Goal: Task Accomplishment & Management: Use online tool/utility

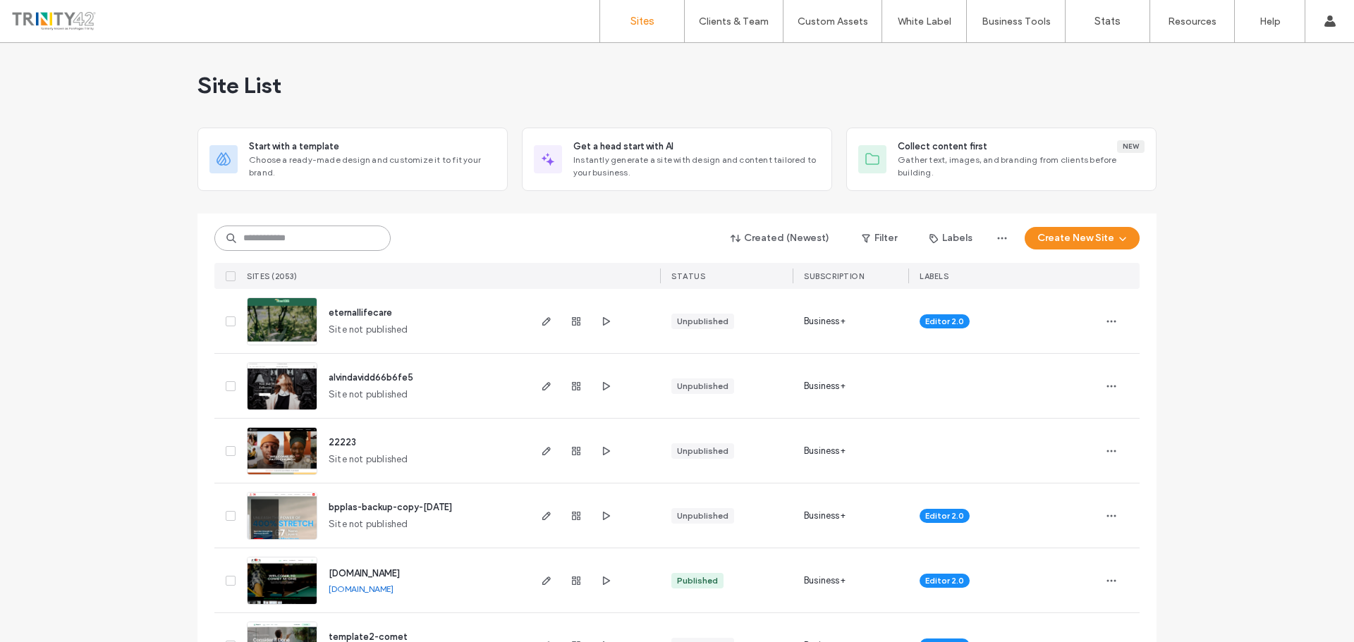
click at [336, 235] on input at bounding box center [302, 238] width 176 height 25
click at [542, 324] on use "button" at bounding box center [546, 321] width 8 height 8
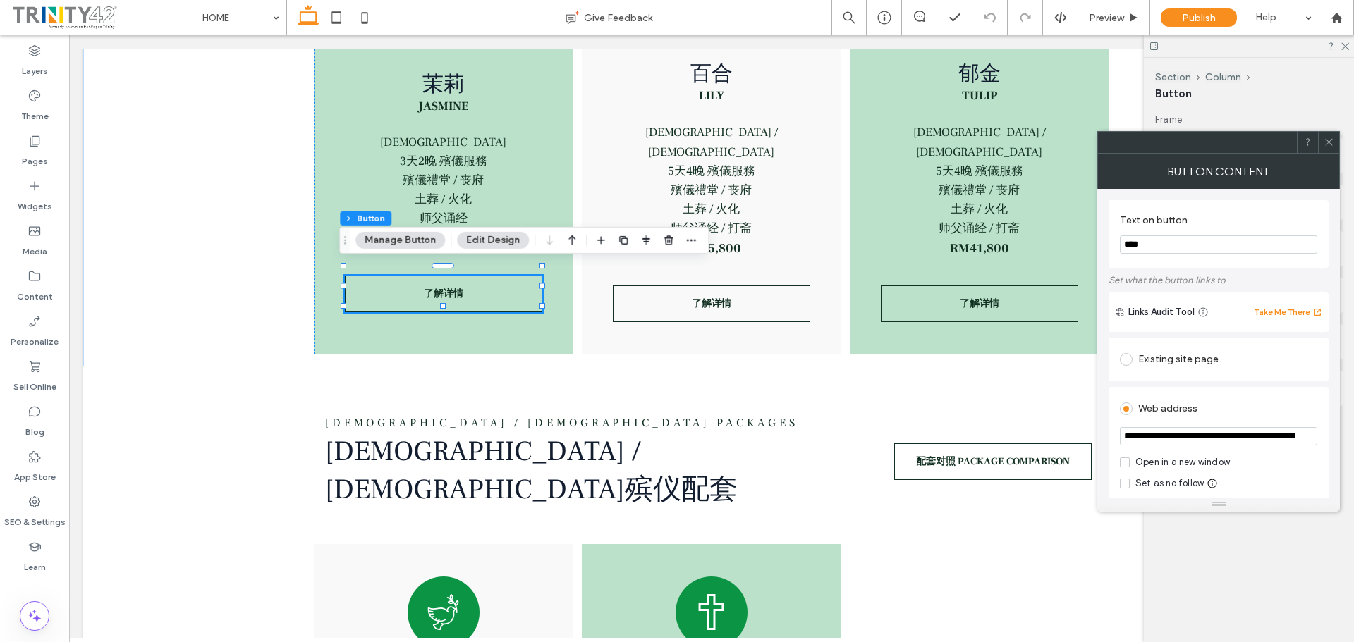
click at [1151, 434] on input "**********" at bounding box center [1218, 436] width 197 height 18
click at [1155, 441] on input "**********" at bounding box center [1218, 436] width 197 height 18
click at [1227, 435] on input "**********" at bounding box center [1218, 436] width 197 height 19
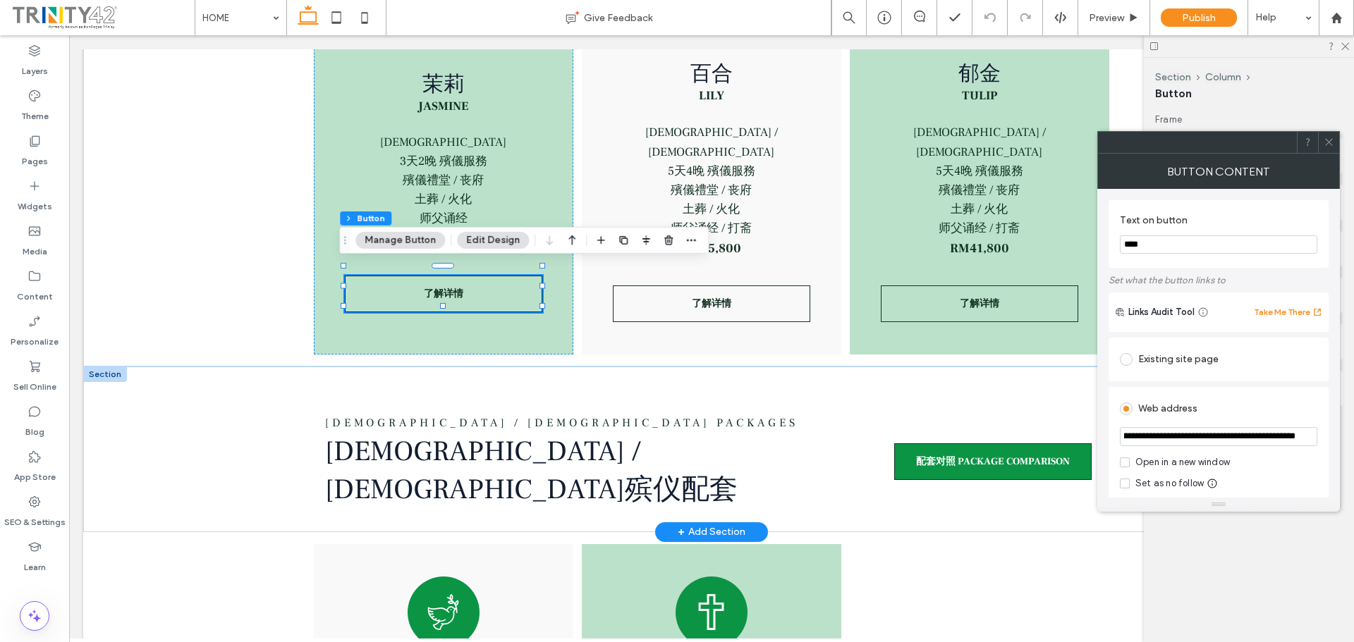
scroll to position [0, 0]
drag, startPoint x: 1259, startPoint y: 474, endPoint x: 1048, endPoint y: 443, distance: 213.0
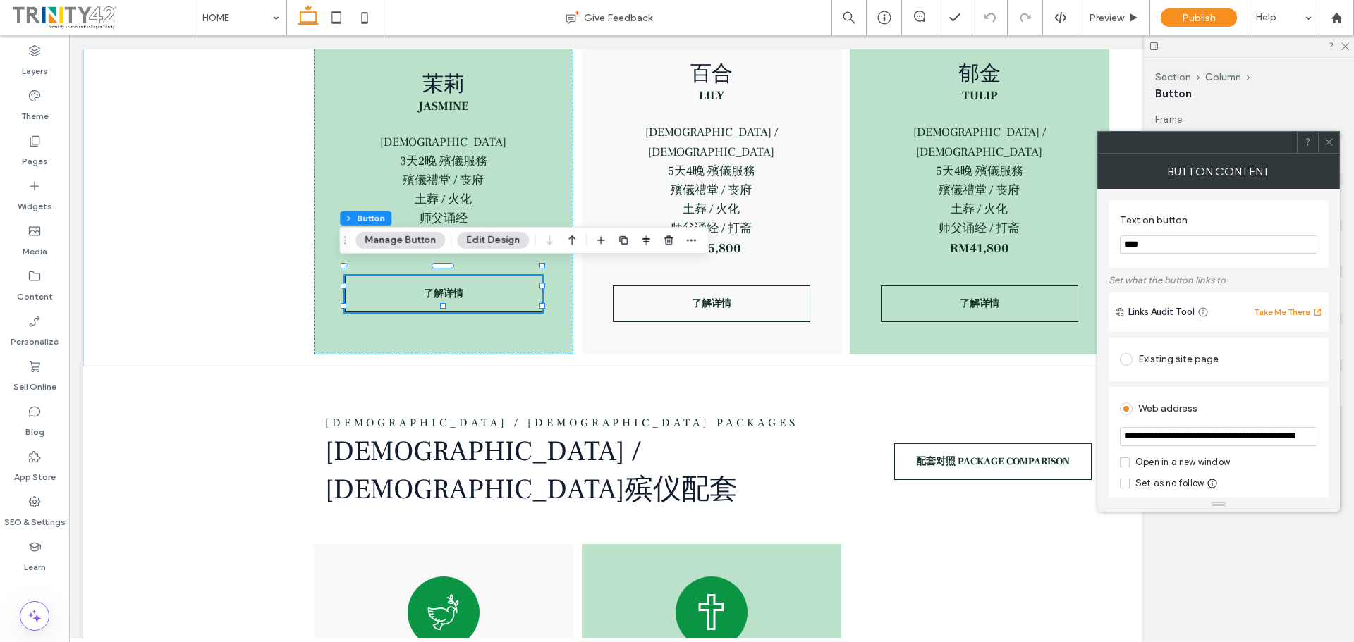
paste input "url"
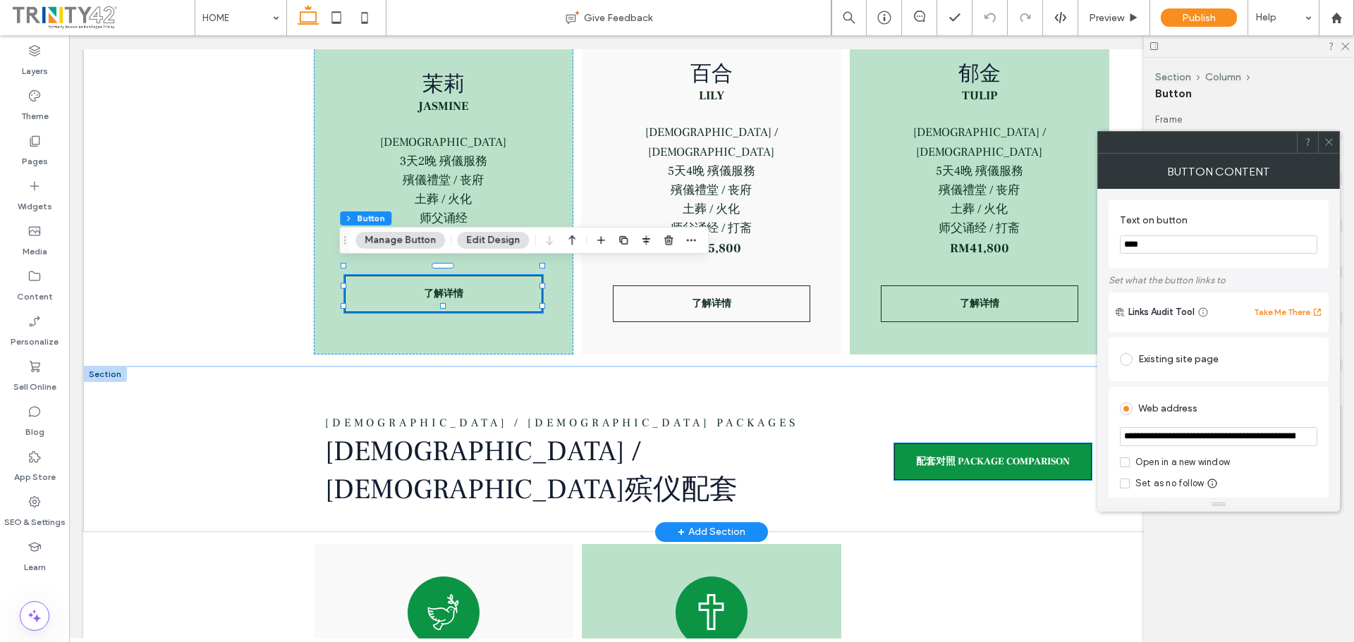
drag, startPoint x: 1290, startPoint y: 473, endPoint x: 1004, endPoint y: 439, distance: 288.2
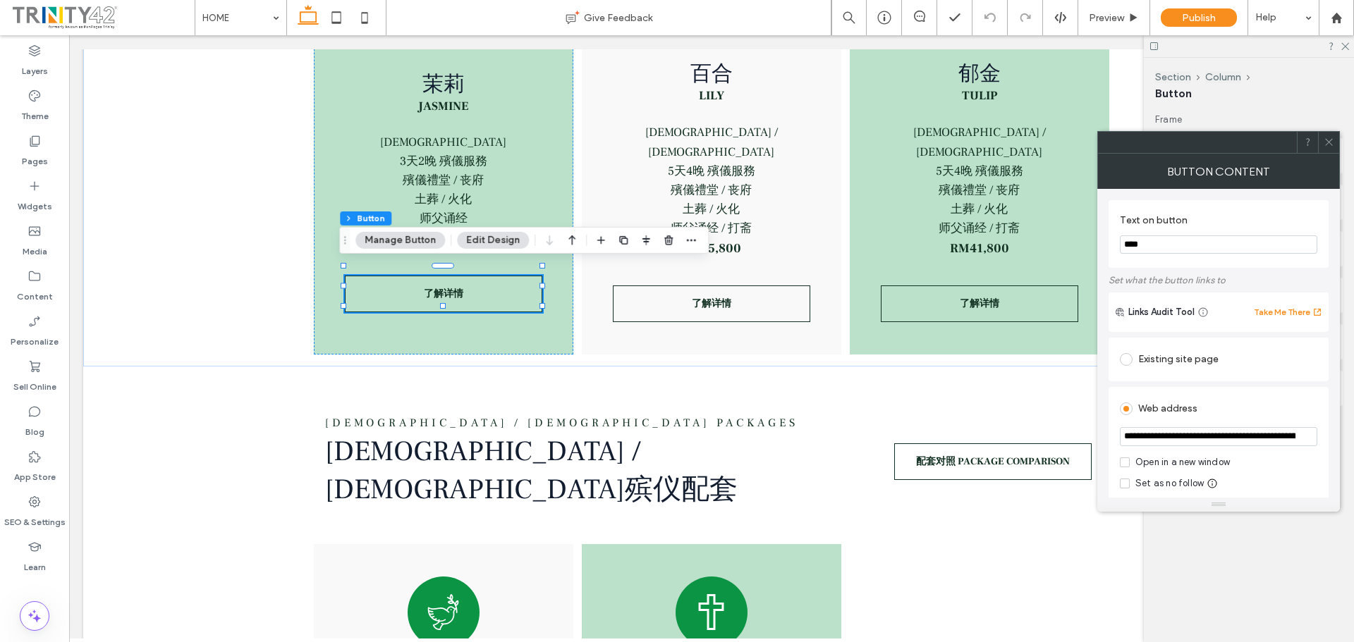
type input "**********"
click at [1333, 148] on span at bounding box center [1328, 142] width 11 height 21
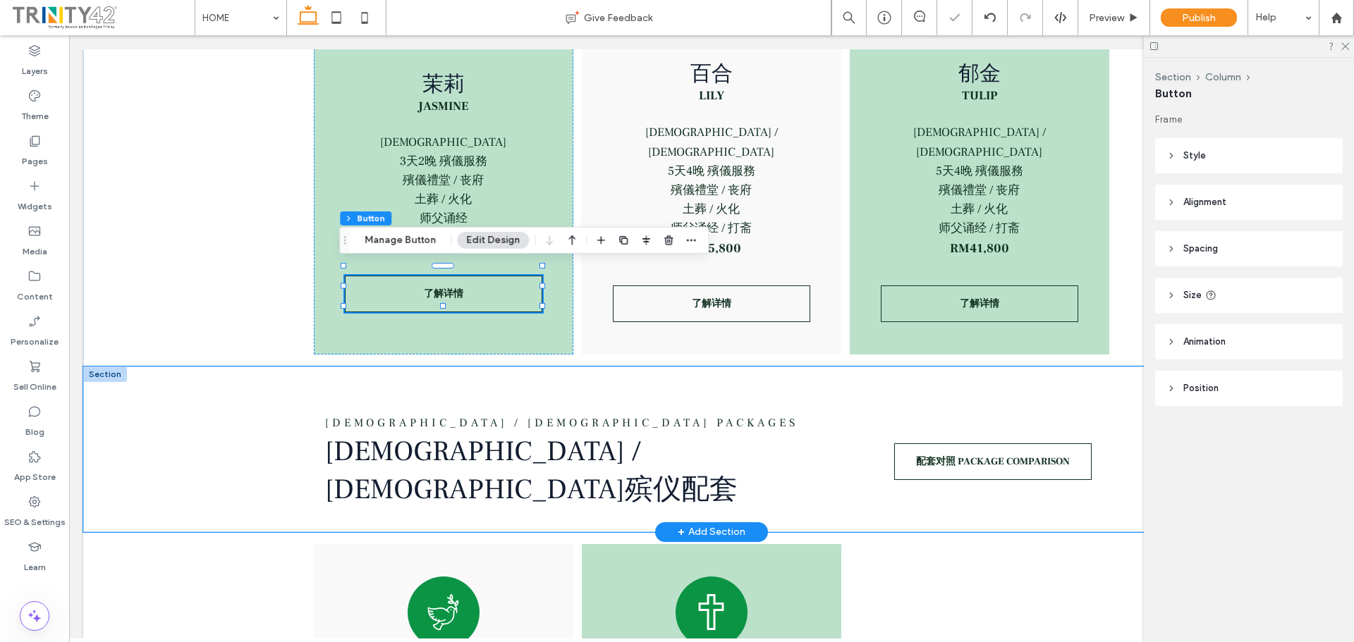
click at [771, 367] on div "[DEMOGRAPHIC_DATA] / [DEMOGRAPHIC_DATA] PackageS [DEMOGRAPHIC_DATA] / [DEMOGRAP…" at bounding box center [711, 449] width 846 height 165
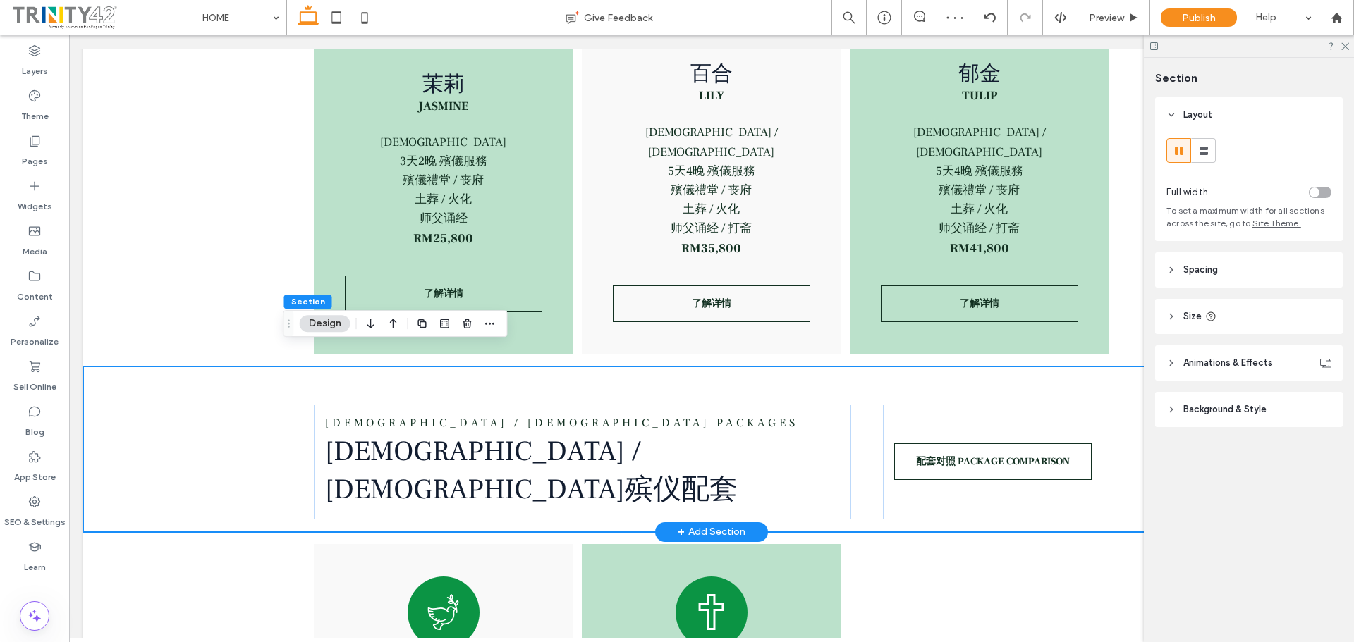
scroll to position [1818, 0]
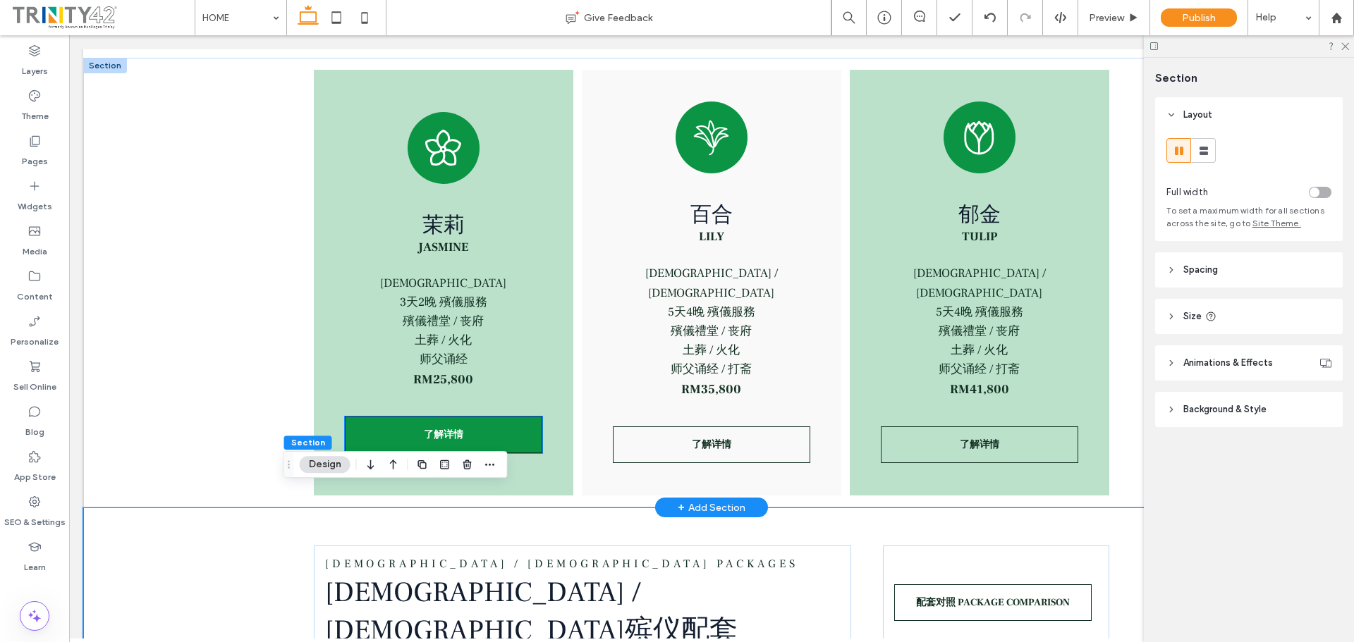
click at [515, 429] on link "了解详情" at bounding box center [443, 435] width 197 height 37
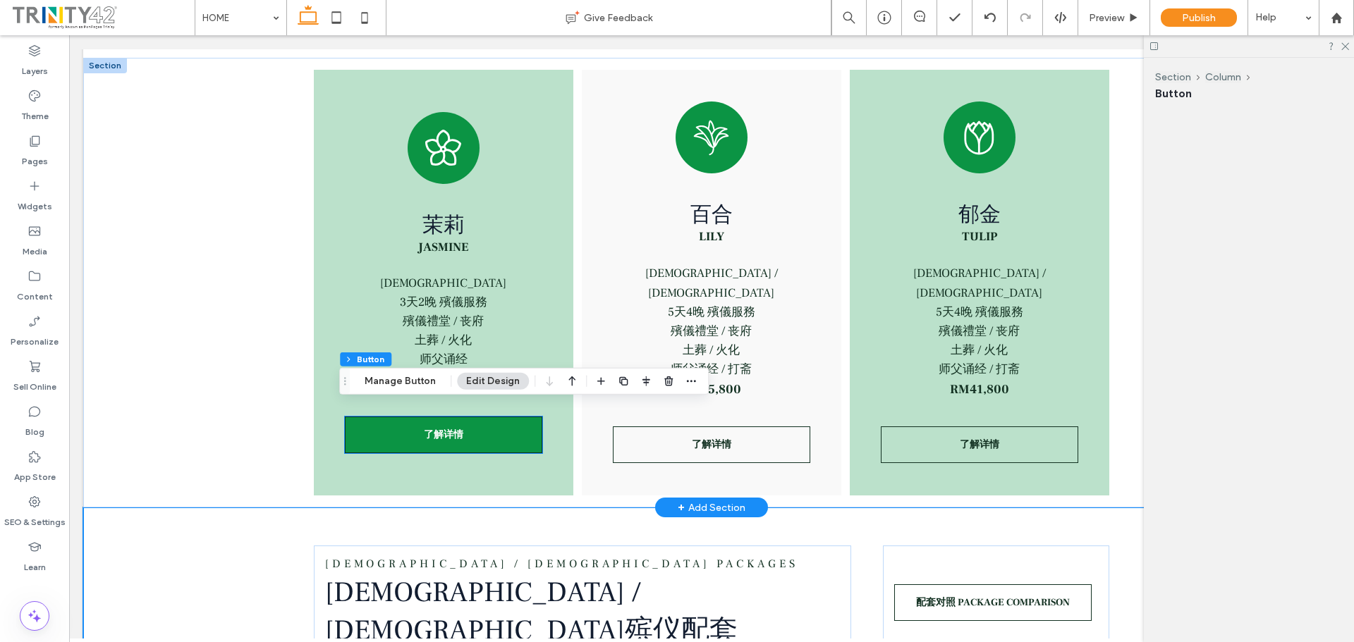
click at [515, 429] on div "了解详情" at bounding box center [443, 435] width 197 height 37
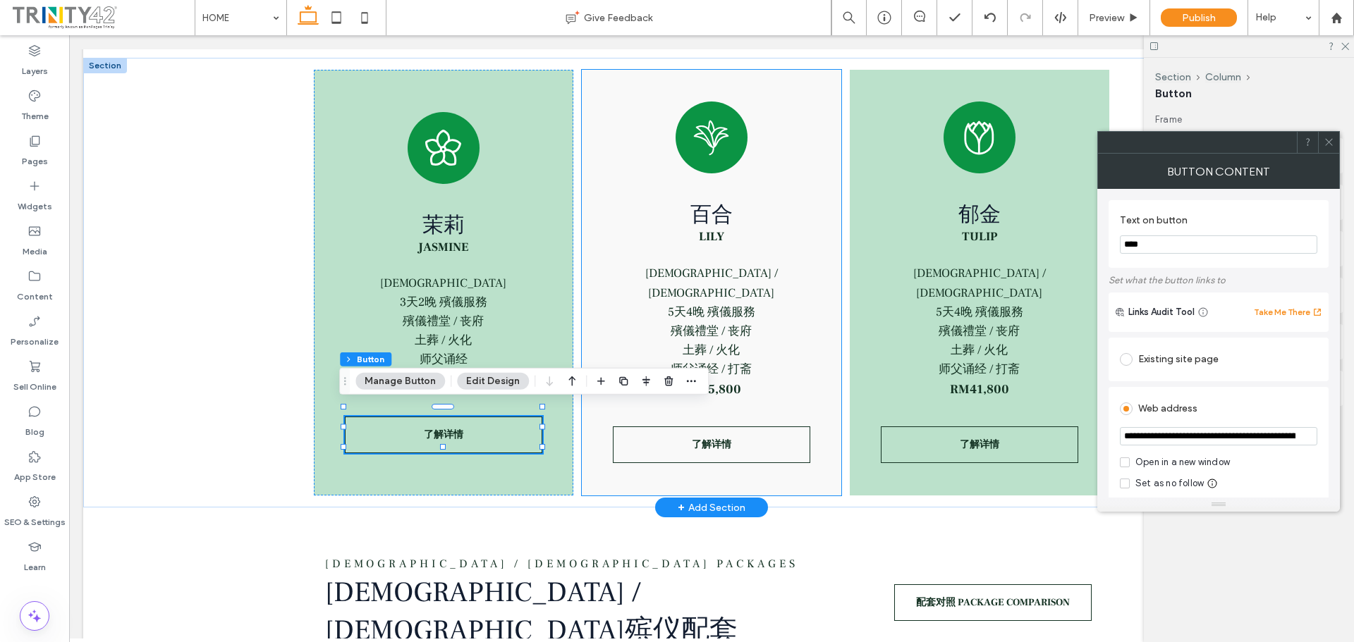
type input "**"
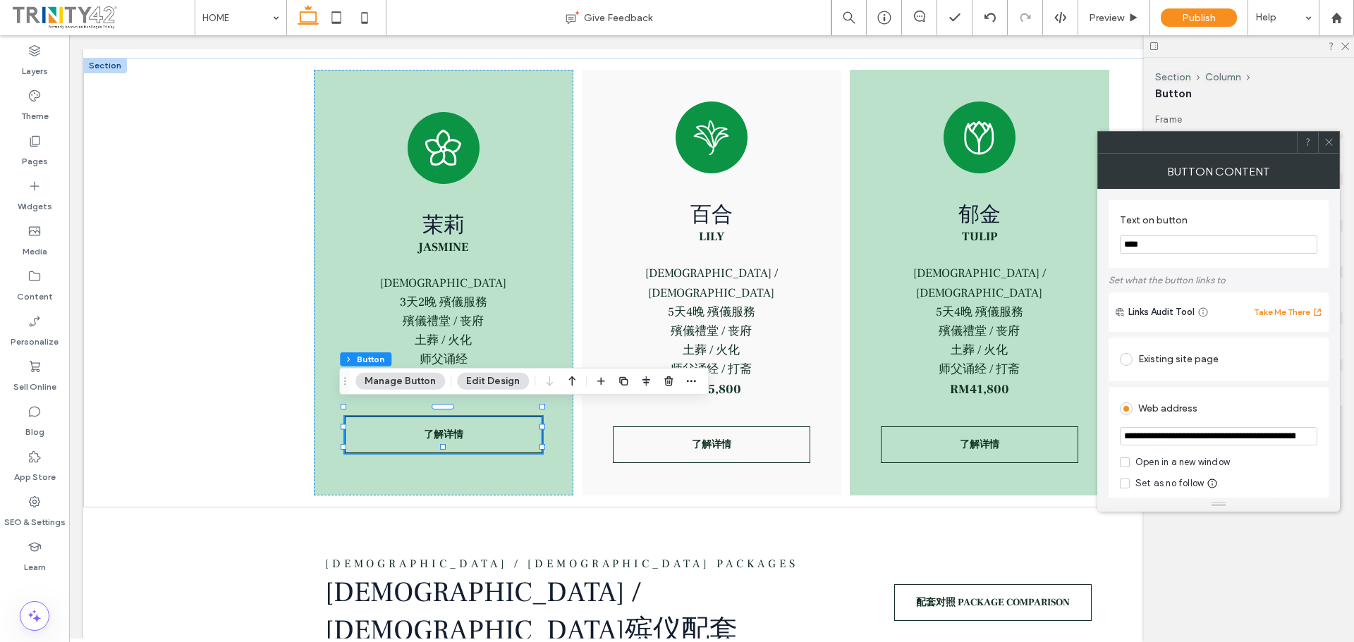
click at [1200, 439] on input "**********" at bounding box center [1218, 436] width 197 height 18
paste input "url"
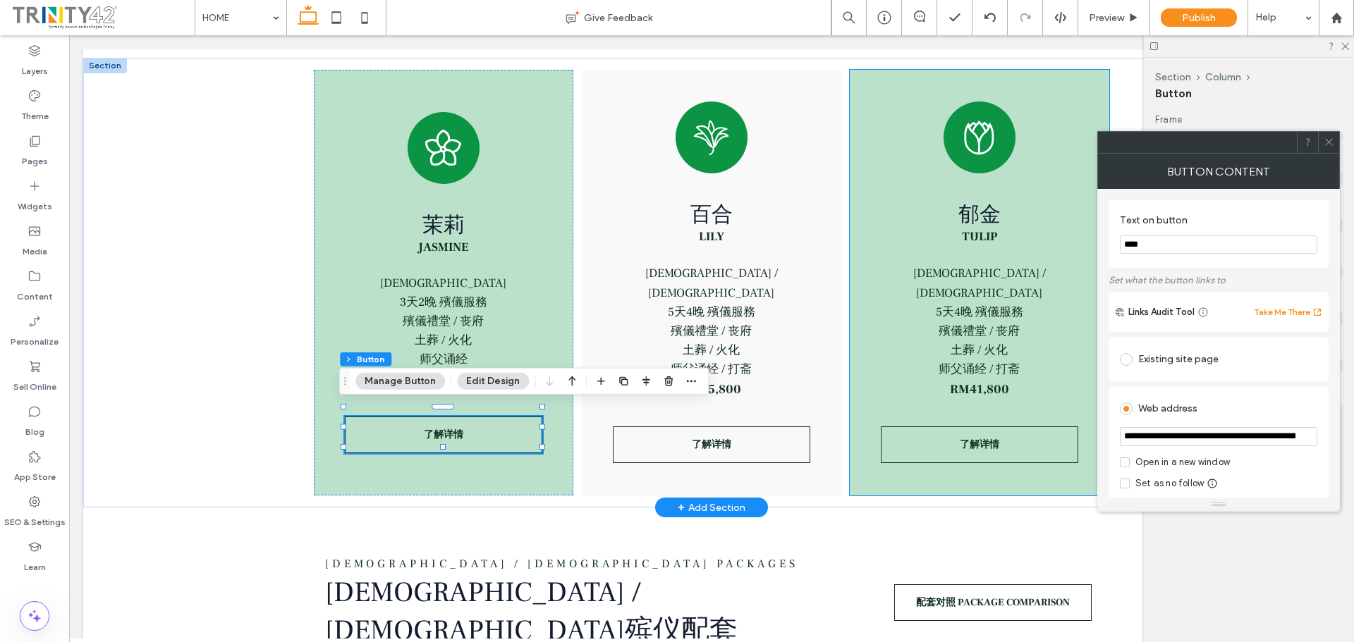
drag, startPoint x: 1269, startPoint y: 474, endPoint x: 1023, endPoint y: 446, distance: 247.6
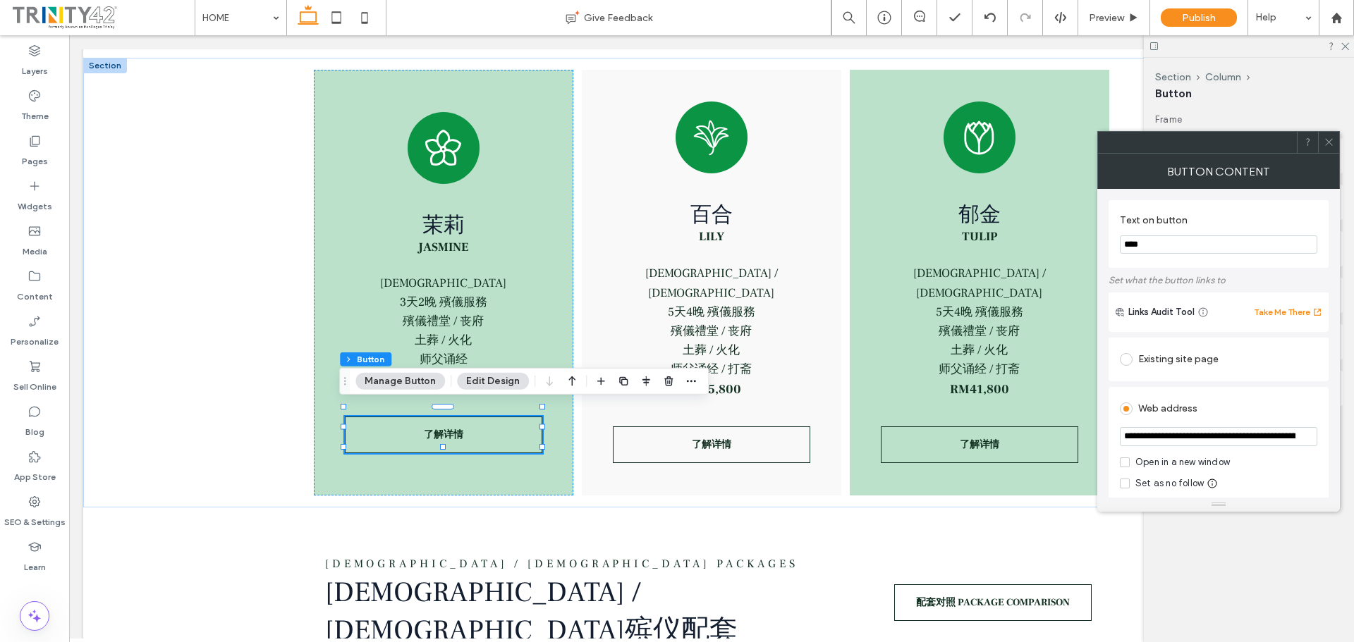
type input "**********"
click at [1315, 481] on div "Set as no follow" at bounding box center [1218, 484] width 197 height 14
click at [1333, 140] on icon at bounding box center [1328, 142] width 11 height 11
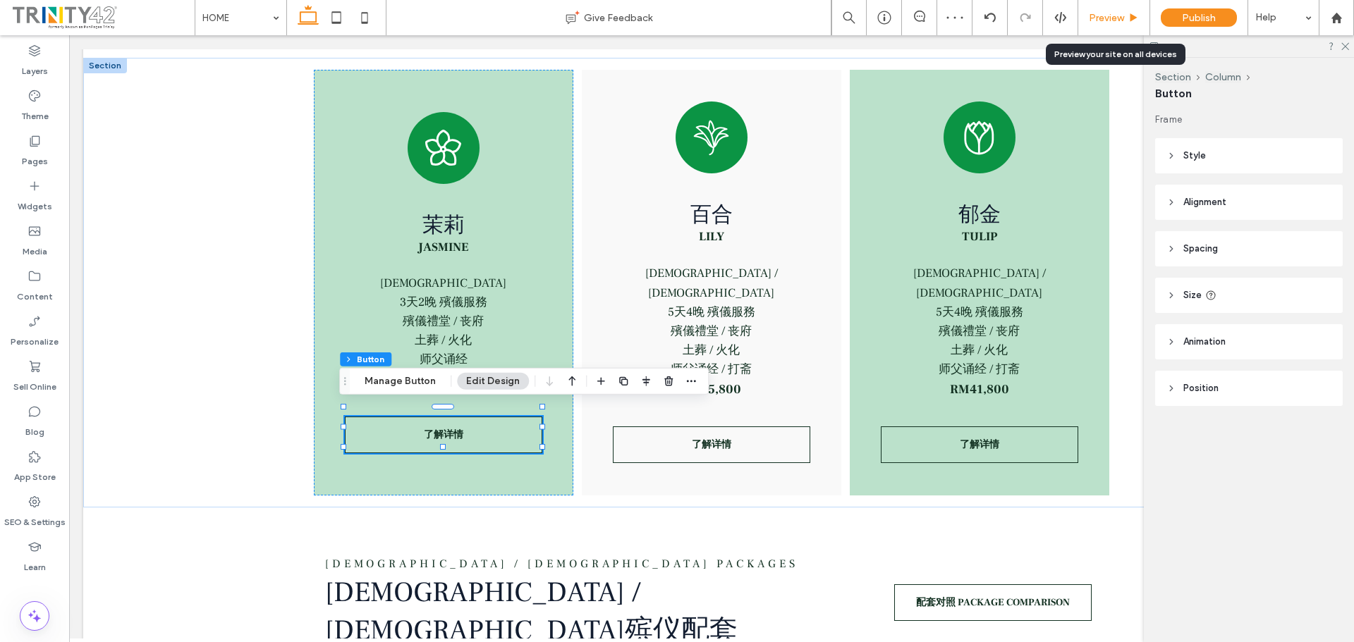
click at [1095, 15] on span "Preview" at bounding box center [1106, 18] width 35 height 12
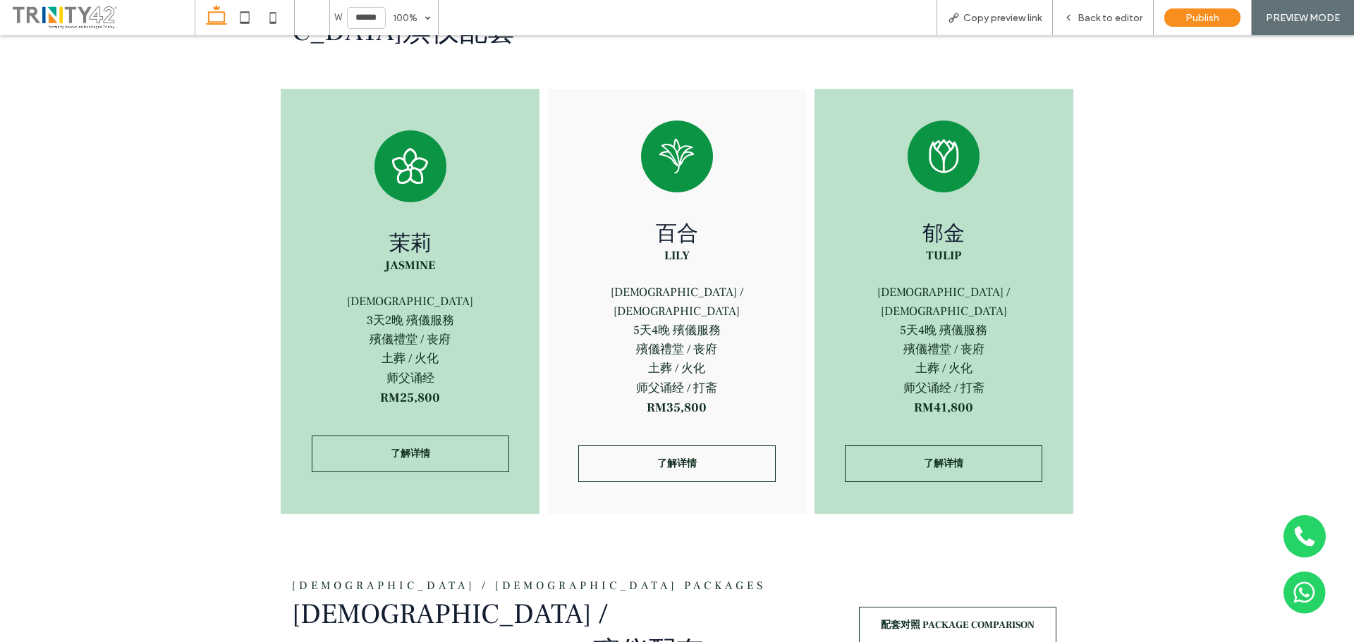
scroll to position [1848, 0]
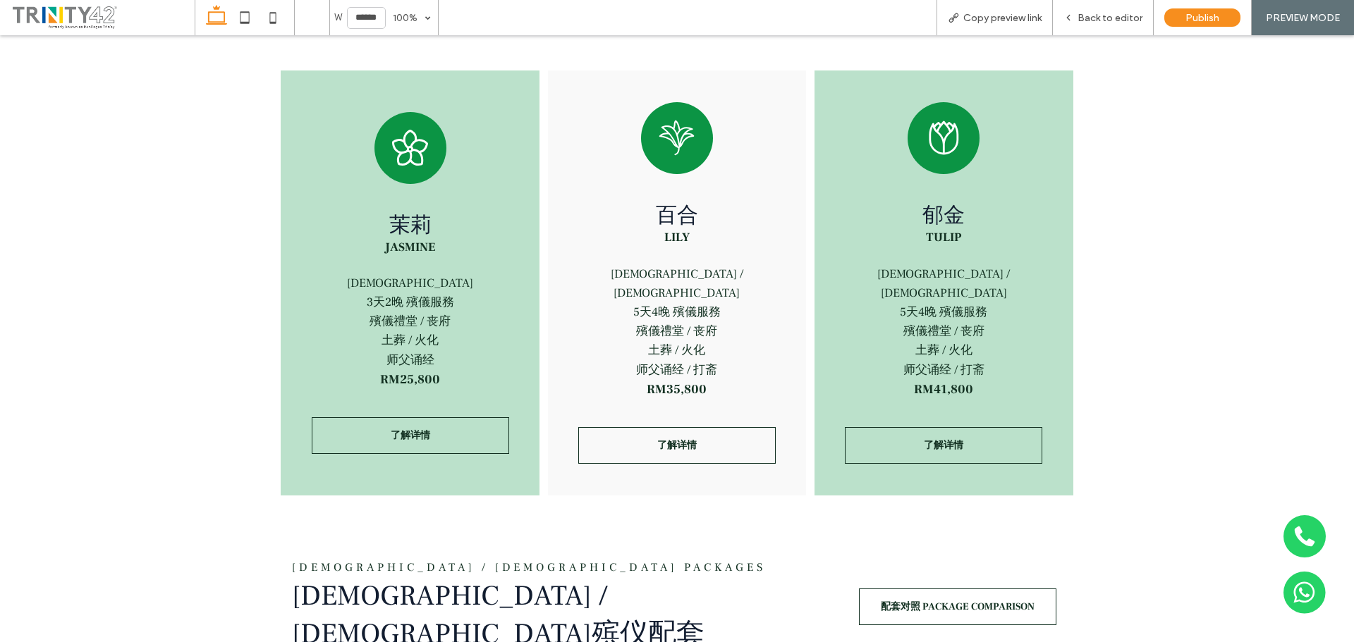
click at [176, 444] on div "[PERSON_NAME] [DEMOGRAPHIC_DATA] 3天2晚 殯儀服務 殯儀禮堂 / 丧府 土葬 / 火化 师父诵经 RM25,800 了解详情…" at bounding box center [677, 283] width 1354 height 452
click at [431, 425] on link "了解详情" at bounding box center [410, 435] width 197 height 37
click at [1159, 99] on div "[PERSON_NAME] [DEMOGRAPHIC_DATA] 3天2晚 殯儀服務 殯儀禮堂 / 丧府 土葬 / 火化 师父诵经 RM25,800 了解详情…" at bounding box center [677, 283] width 1354 height 452
click at [1215, 268] on div "[PERSON_NAME] [DEMOGRAPHIC_DATA] 3天2晚 殯儀服務 殯儀禮堂 / 丧府 土葬 / 火化 师父诵经 RM25,800 了解详情…" at bounding box center [677, 283] width 1354 height 452
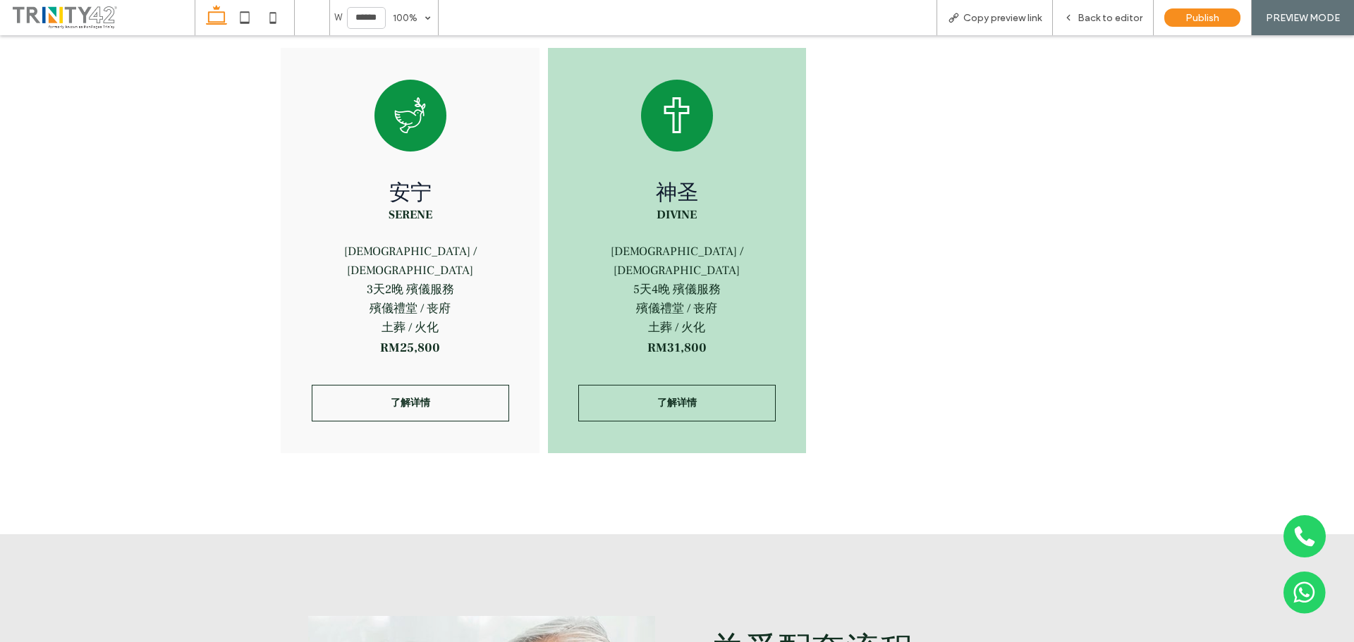
scroll to position [2482, 0]
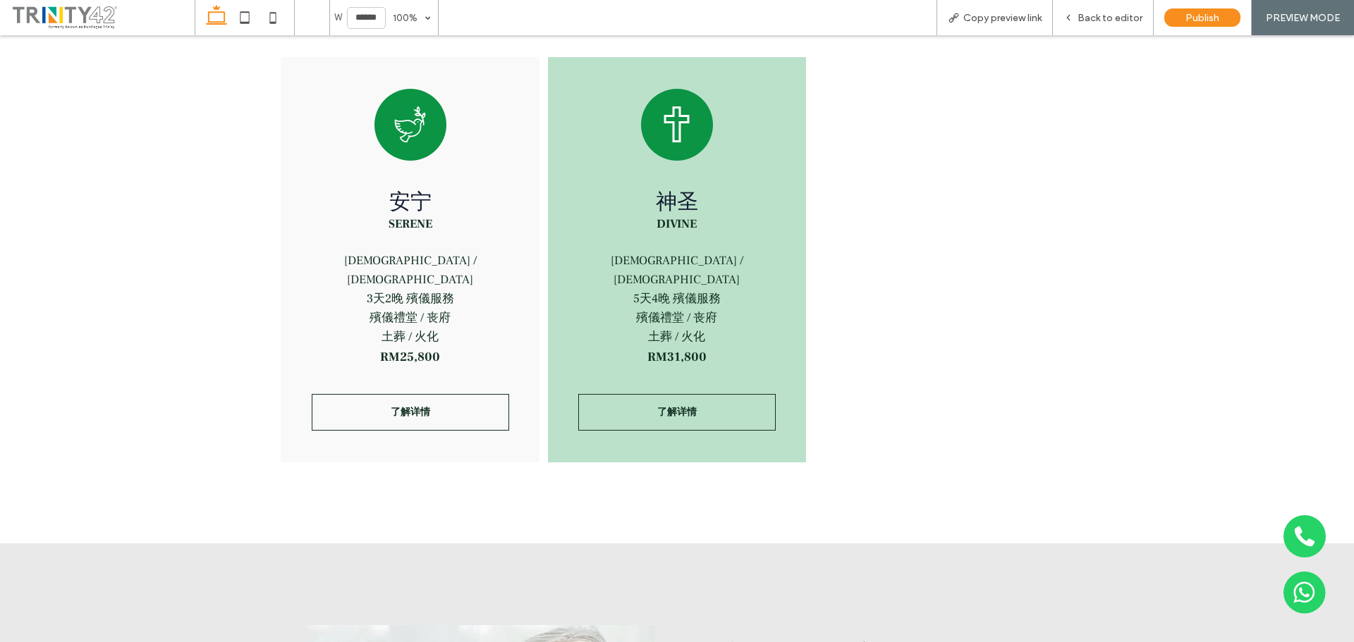
click at [1029, 262] on div at bounding box center [943, 260] width 259 height 406
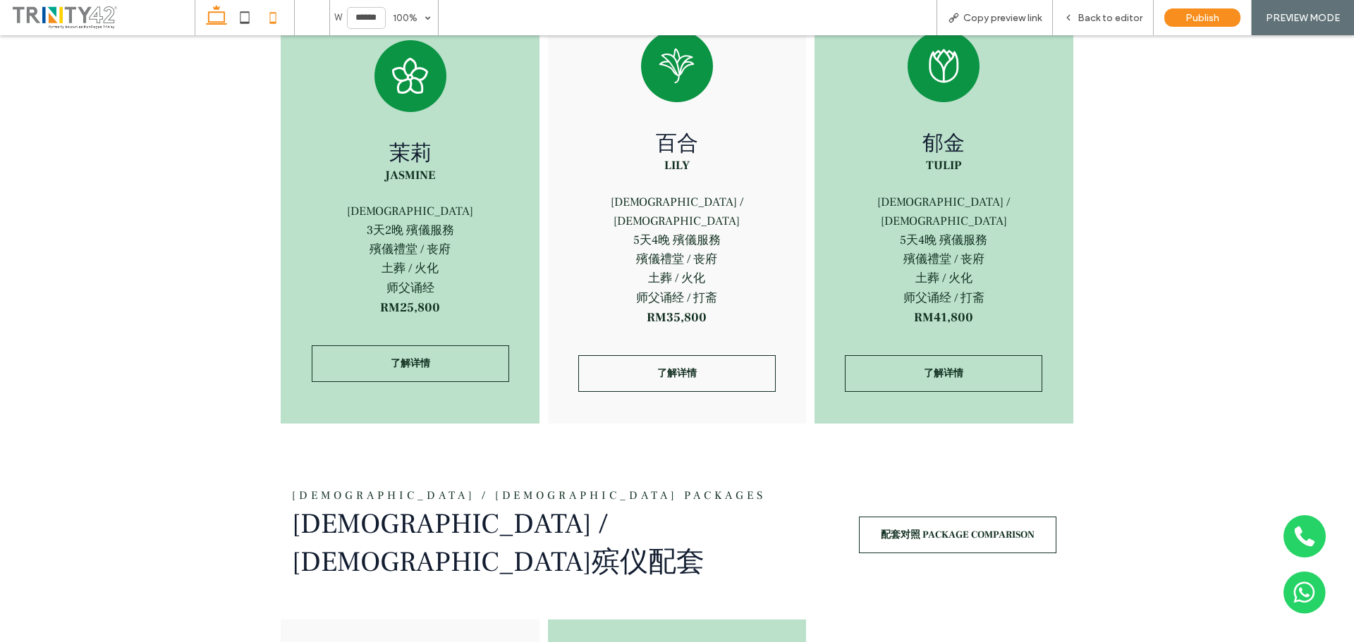
scroll to position [1918, 0]
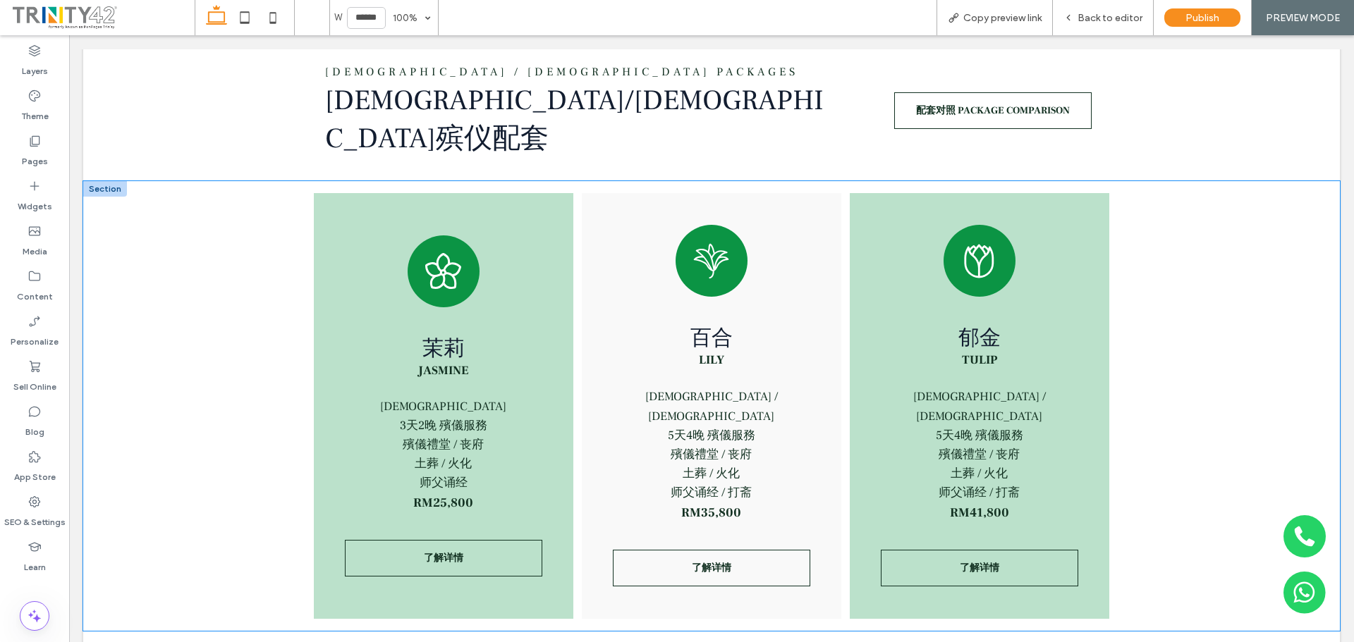
scroll to position [1833, 0]
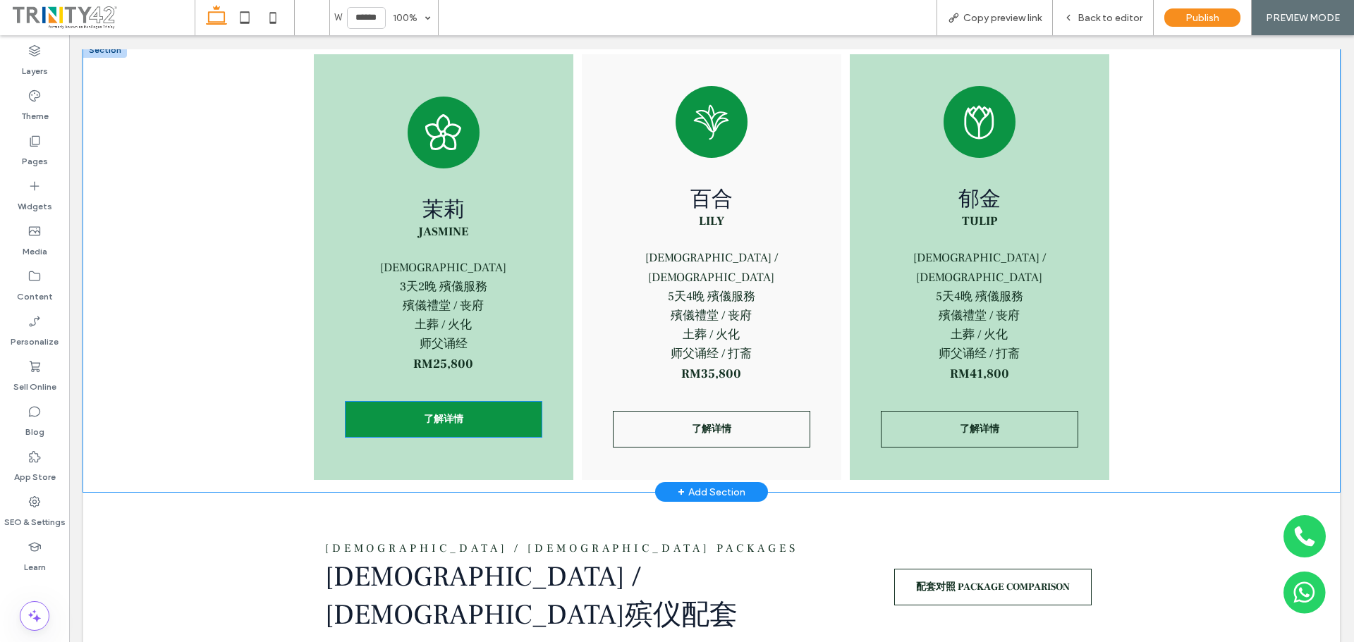
click at [472, 412] on link "了解详情" at bounding box center [443, 419] width 197 height 37
click at [486, 403] on link "了解详情" at bounding box center [443, 419] width 197 height 37
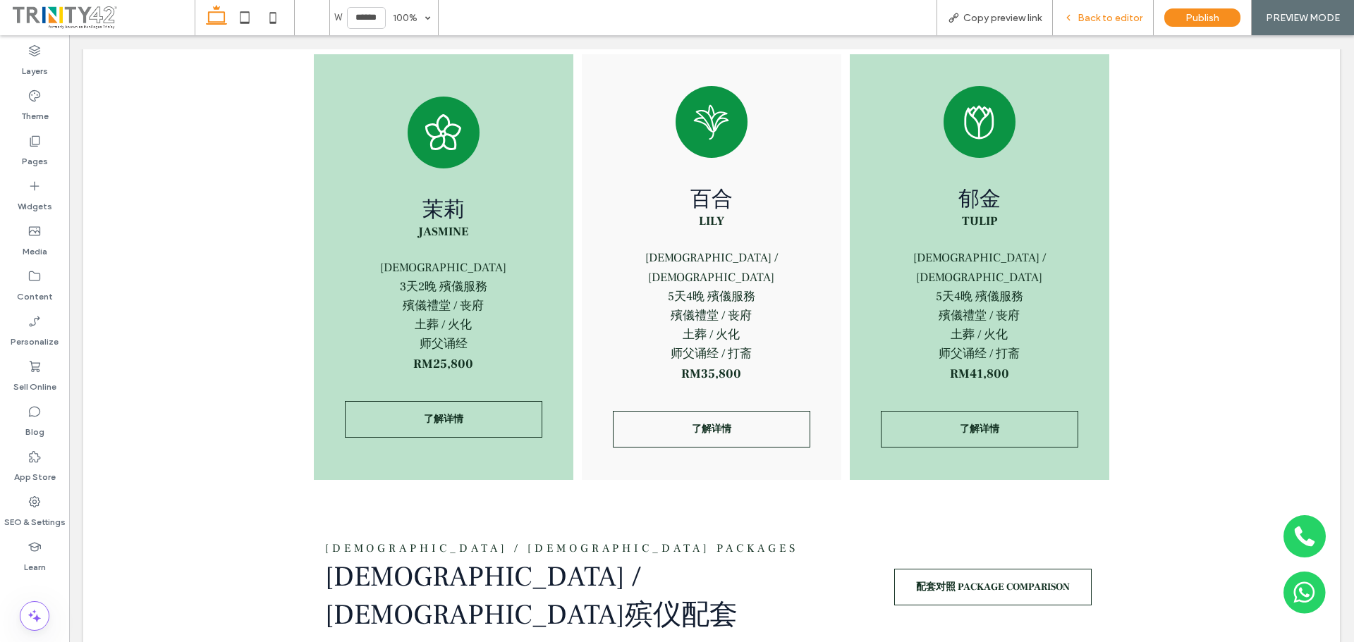
click at [1091, 19] on span "Back to editor" at bounding box center [1109, 18] width 65 height 12
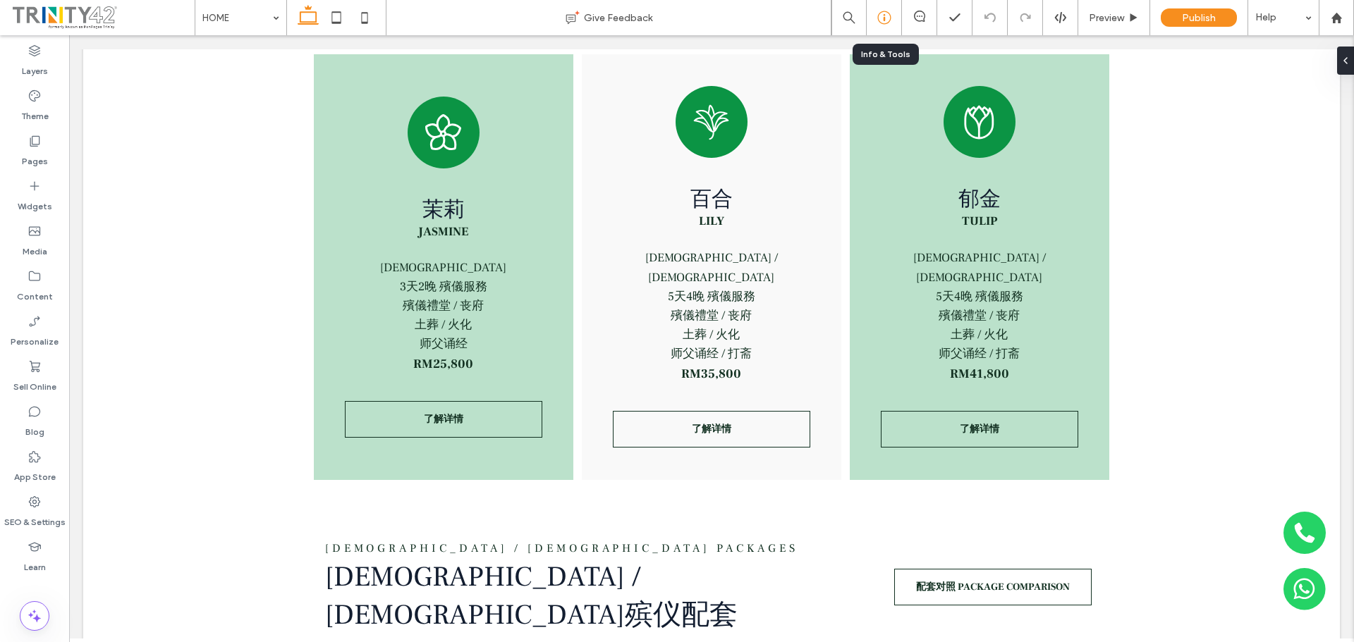
click at [883, 11] on icon at bounding box center [884, 18] width 14 height 14
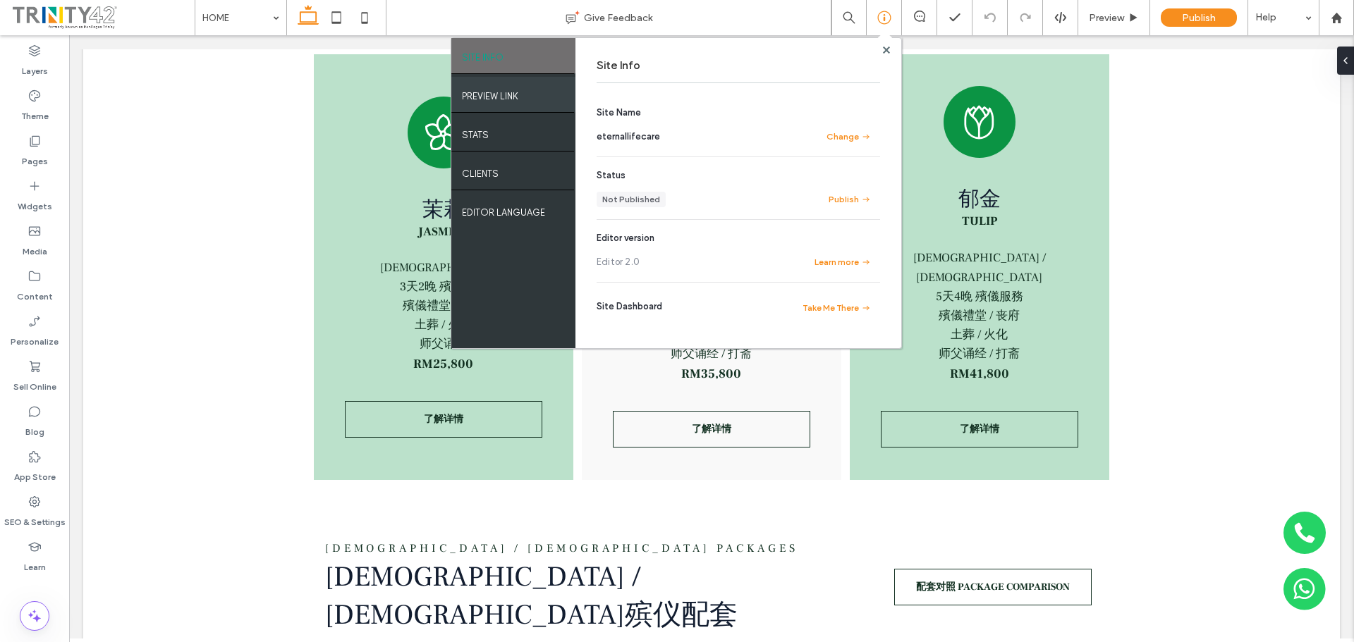
click at [528, 92] on div "PREVIEW LINK" at bounding box center [513, 94] width 124 height 35
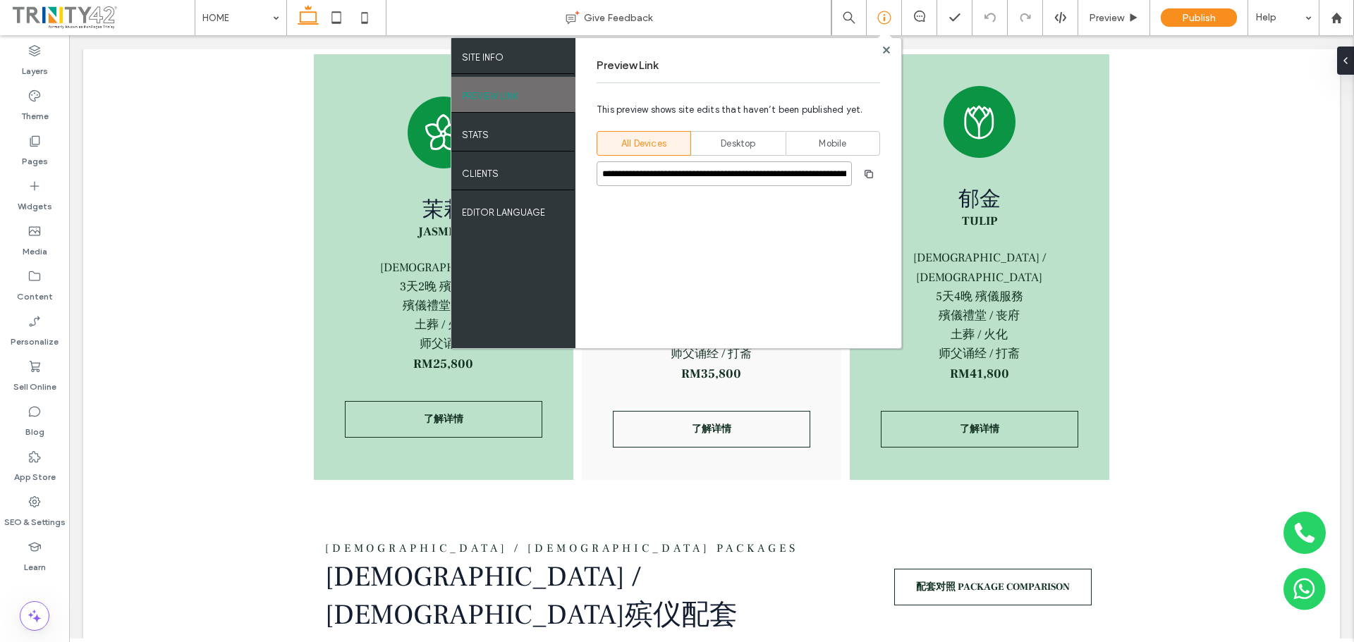
click at [675, 174] on input "**********" at bounding box center [723, 173] width 255 height 25
click at [887, 48] on use at bounding box center [885, 49] width 7 height 7
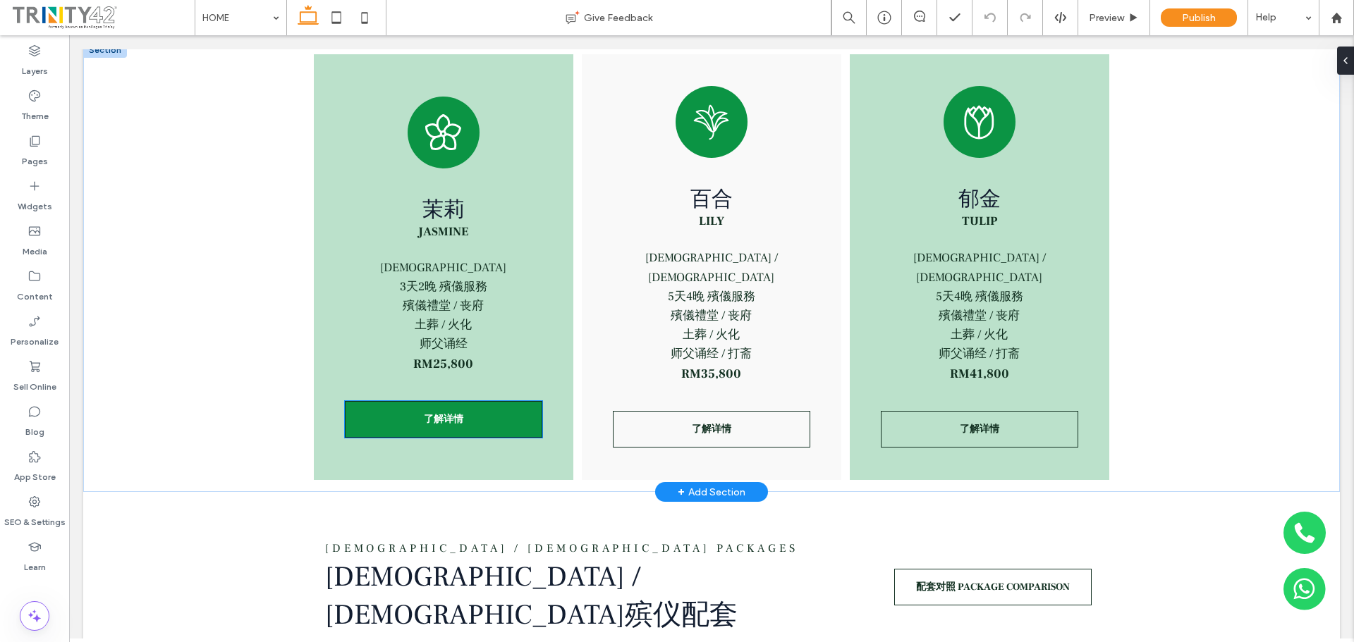
click at [427, 413] on span "了解详情" at bounding box center [443, 419] width 39 height 13
click at [427, 410] on div "了解详情" at bounding box center [443, 419] width 197 height 37
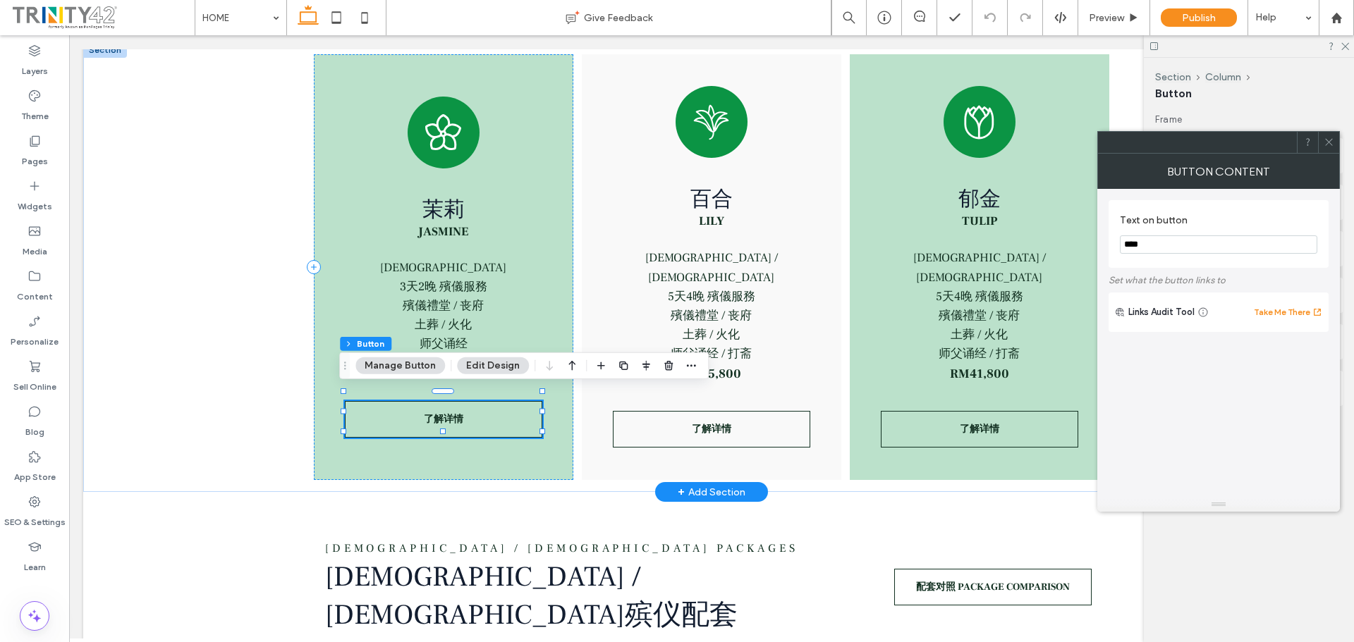
type input "**"
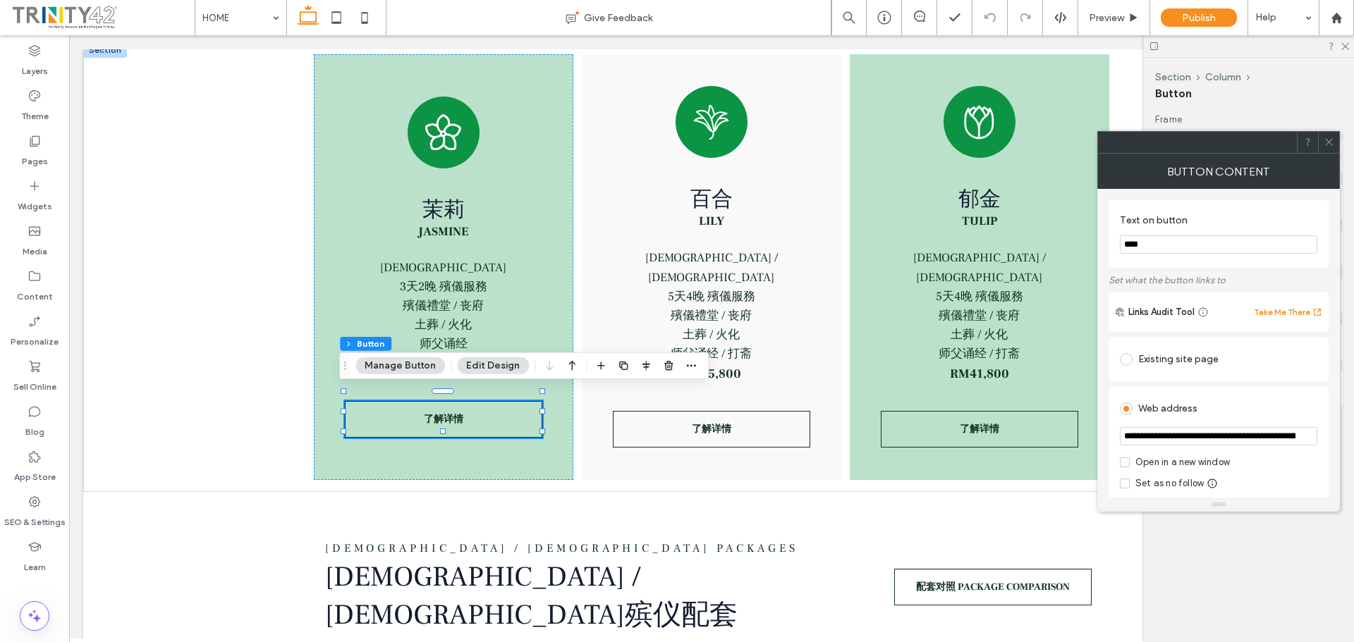
click at [1170, 436] on input "**********" at bounding box center [1218, 436] width 197 height 18
paste input "**********"
type input "**********"
click at [1321, 477] on div "**********" at bounding box center [1218, 470] width 220 height 167
click at [894, 20] on div at bounding box center [883, 18] width 35 height 14
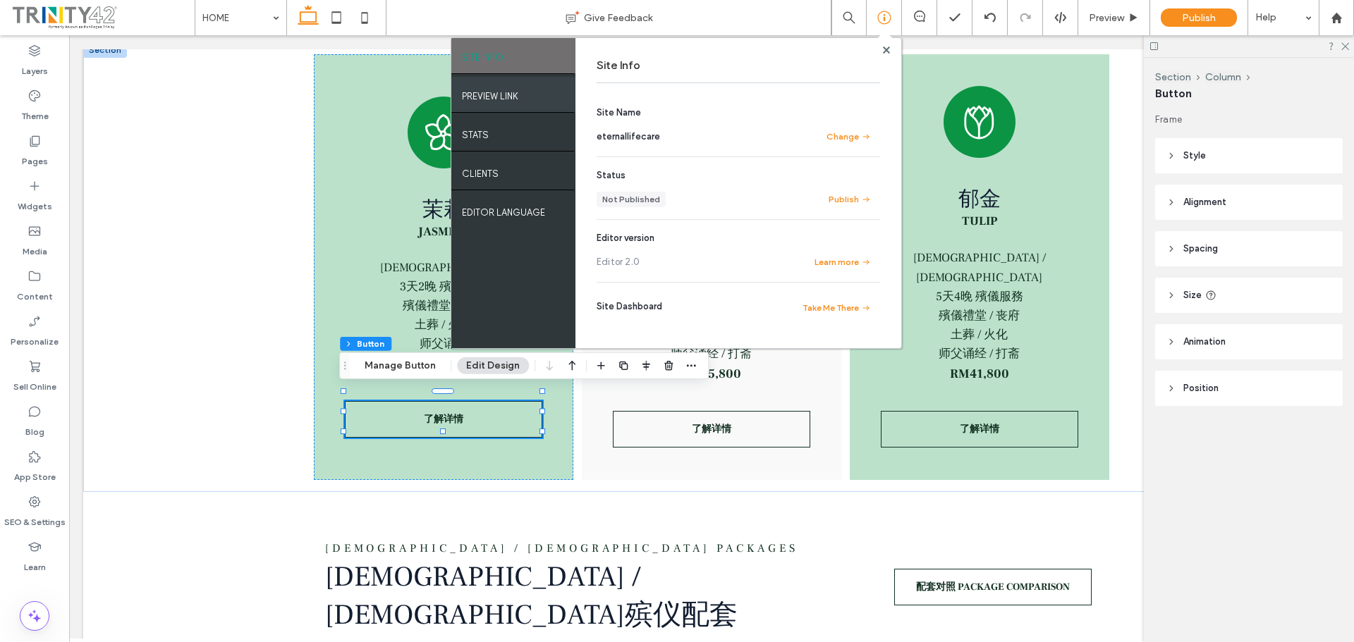
click at [505, 95] on label "PREVIEW LINK" at bounding box center [490, 93] width 56 height 18
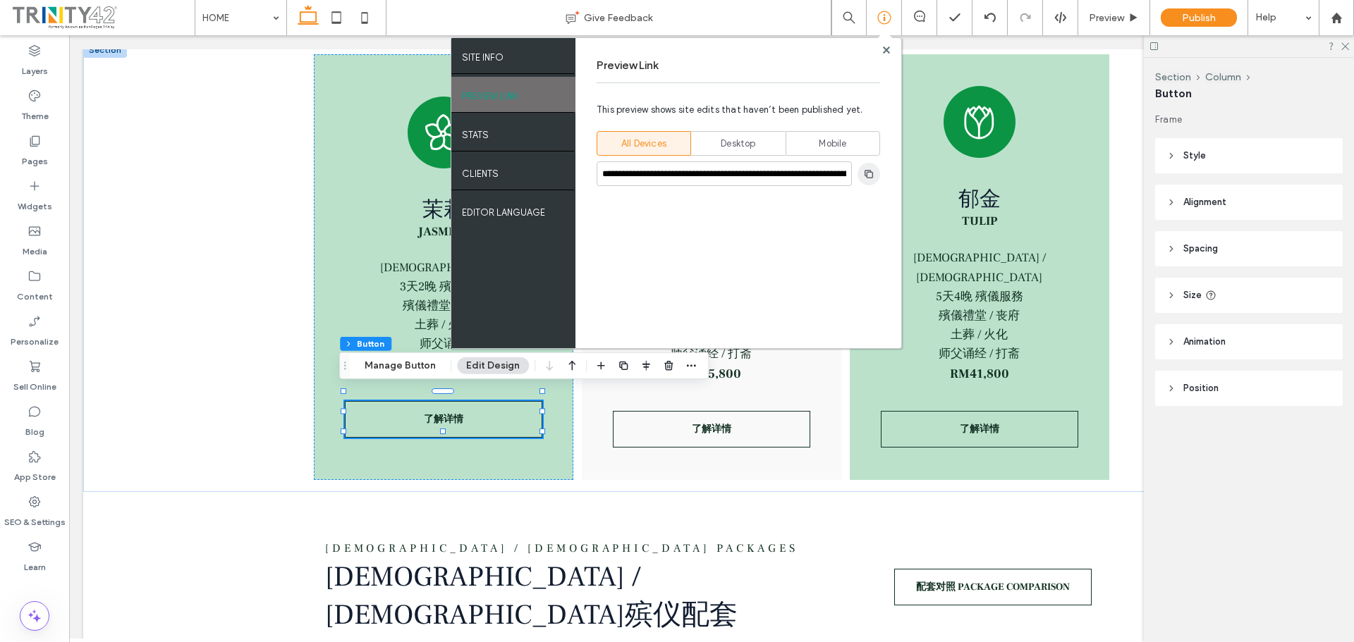
drag, startPoint x: 864, startPoint y: 176, endPoint x: 992, endPoint y: 6, distance: 211.9
click at [864, 176] on use "button" at bounding box center [868, 173] width 8 height 8
drag, startPoint x: 886, startPoint y: 47, endPoint x: 716, endPoint y: 137, distance: 191.8
click at [886, 47] on icon at bounding box center [886, 50] width 7 height 7
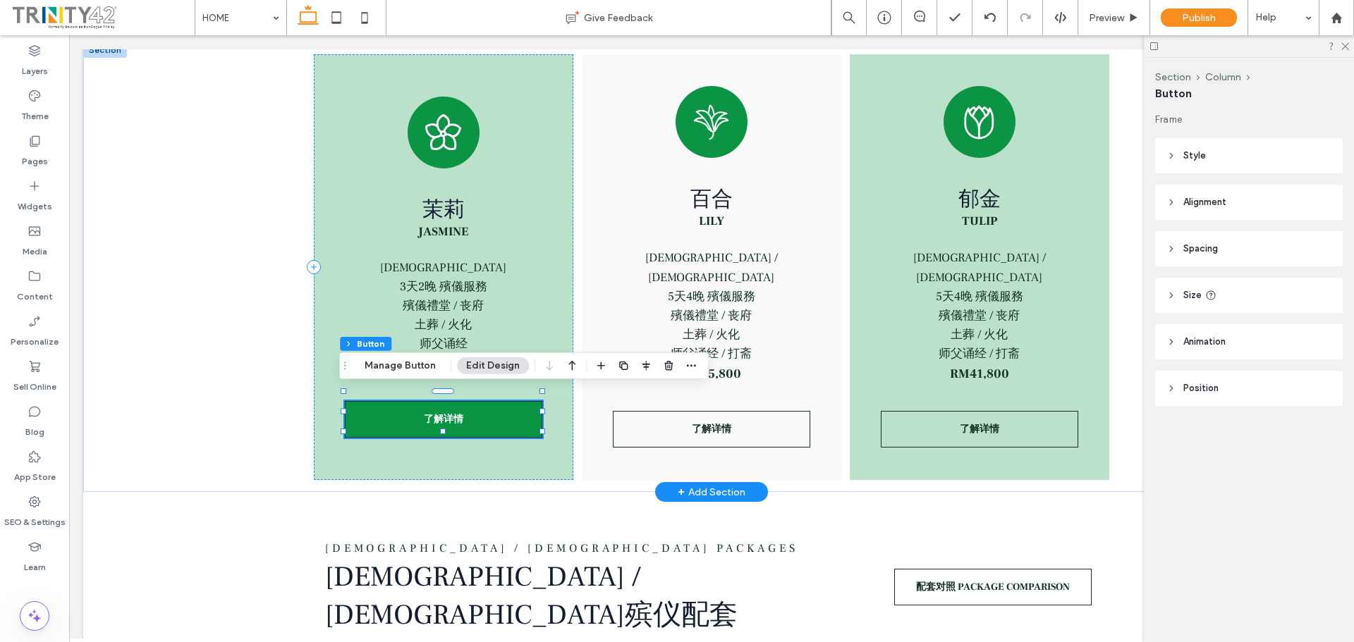
click at [500, 406] on link "了解详情" at bounding box center [443, 419] width 197 height 37
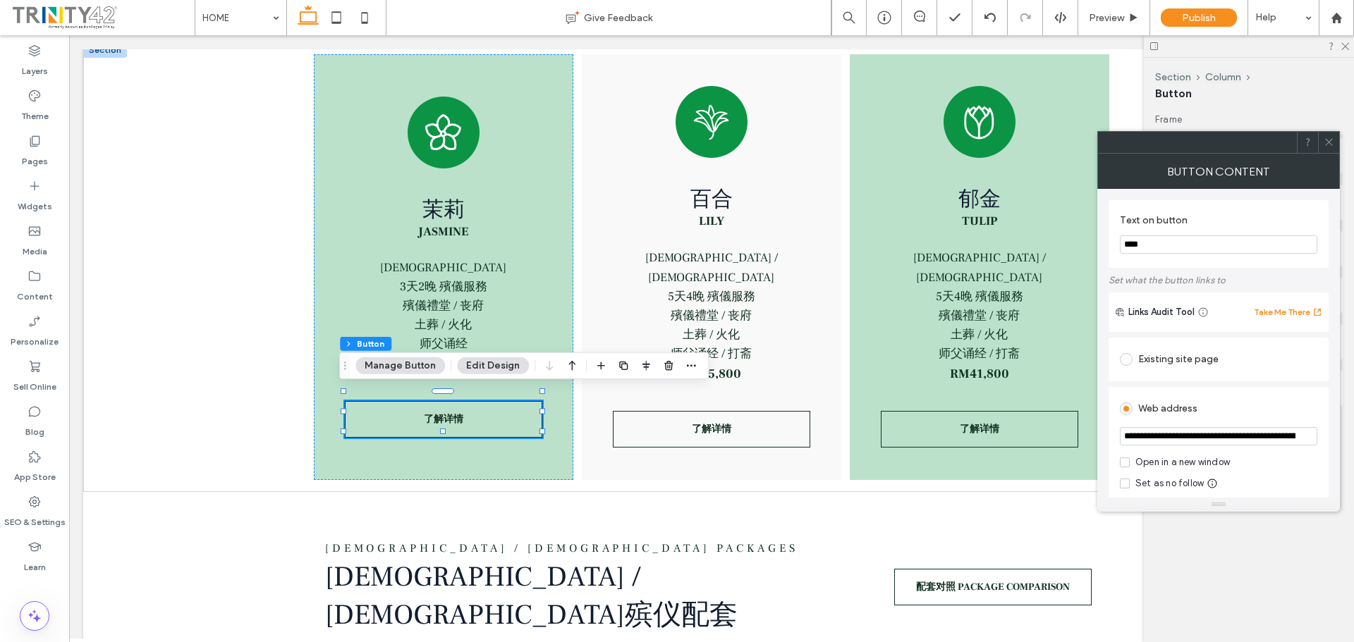
click at [1221, 431] on input "**********" at bounding box center [1218, 436] width 197 height 18
paste input "url"
type input "**********"
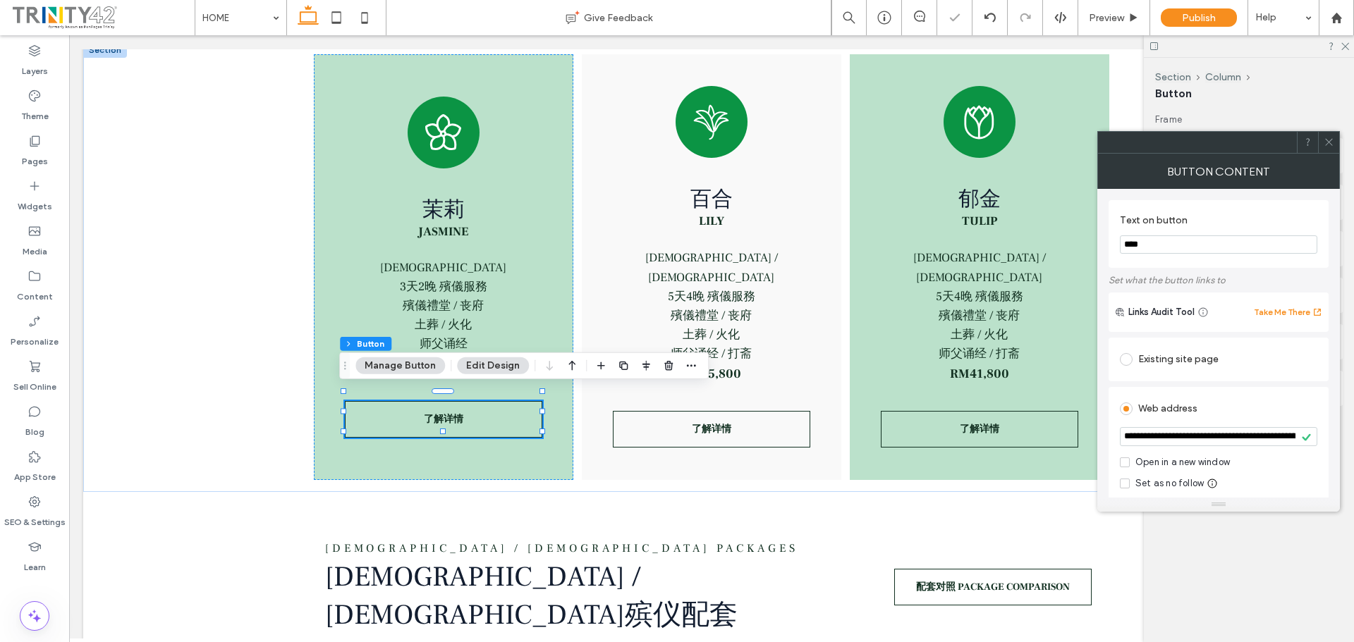
click at [1325, 429] on div "**********" at bounding box center [1218, 470] width 220 height 167
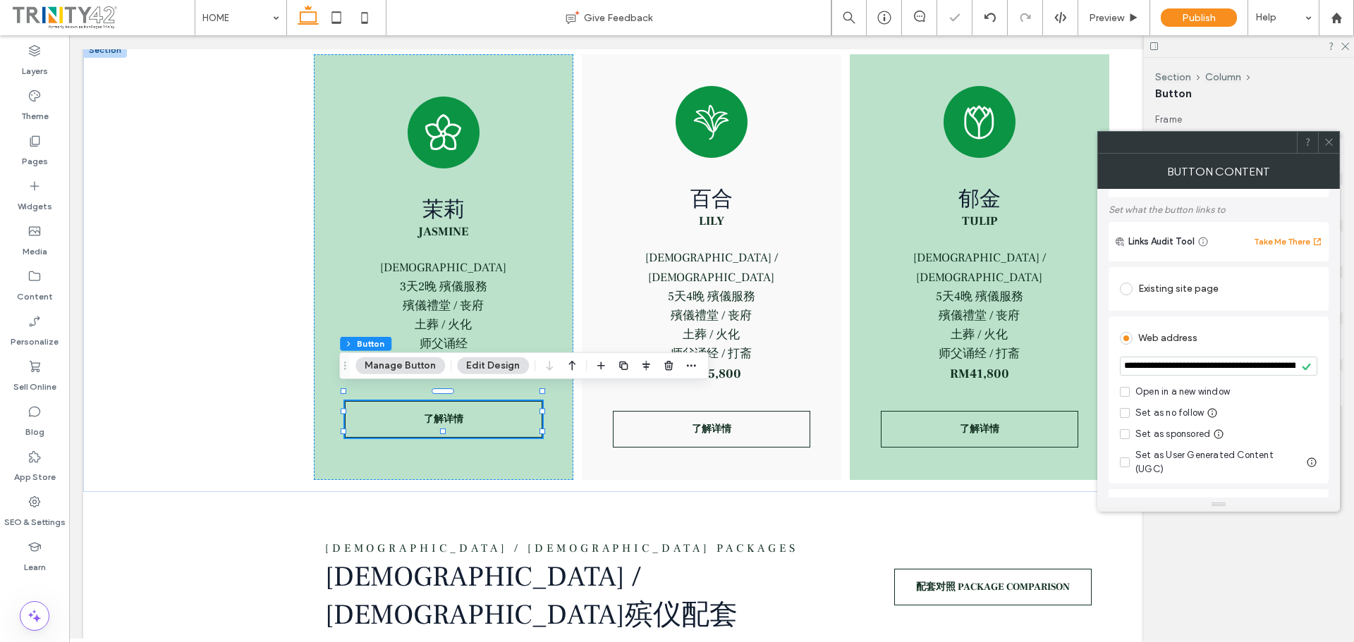
scroll to position [212, 0]
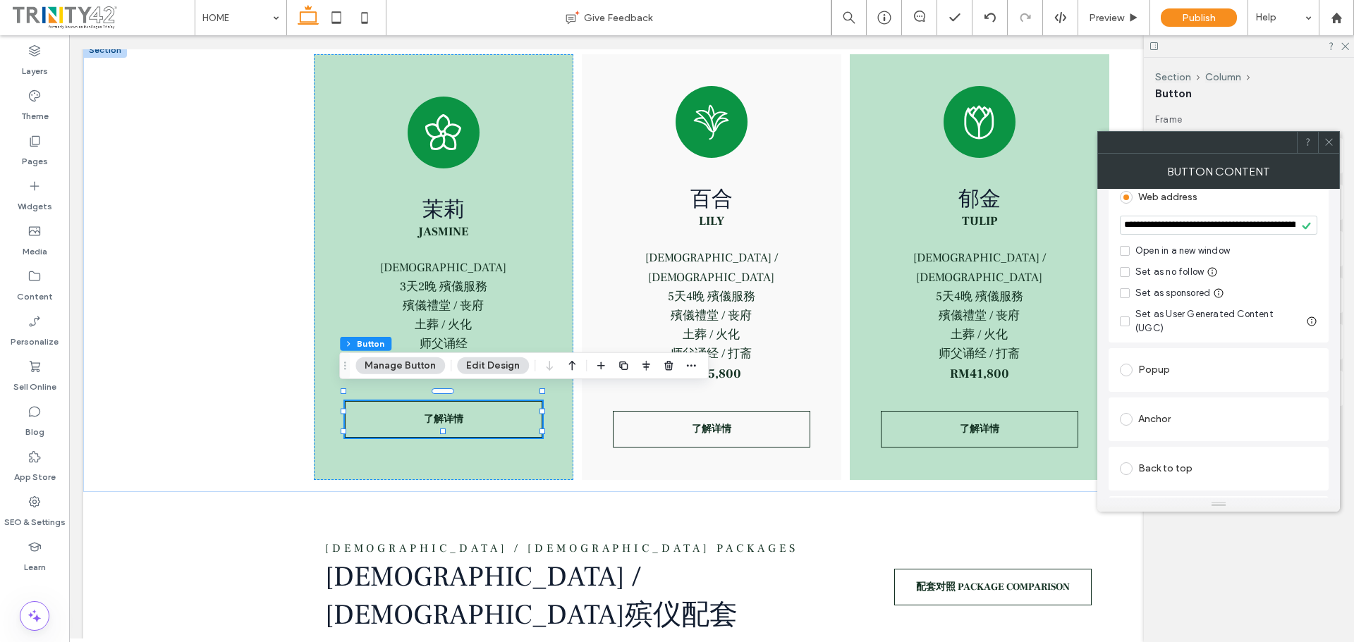
click at [1220, 253] on div "Open in a new window" at bounding box center [1182, 251] width 94 height 14
click at [1333, 140] on icon at bounding box center [1328, 142] width 11 height 11
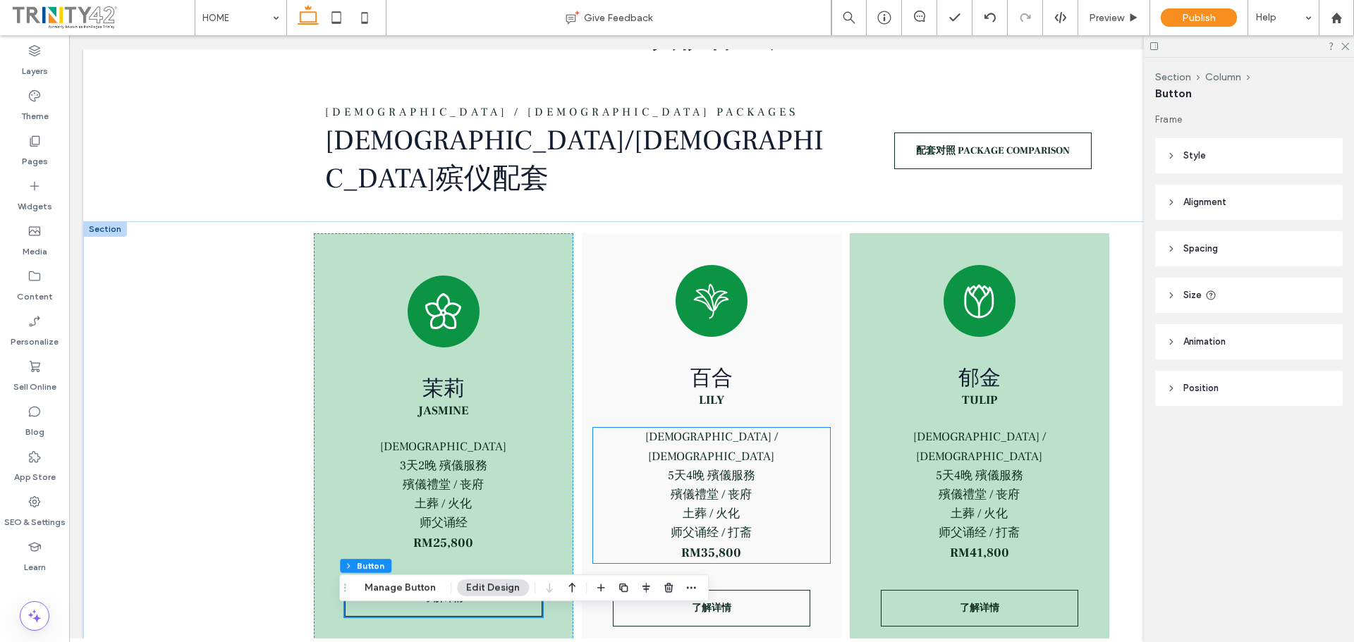
scroll to position [1551, 0]
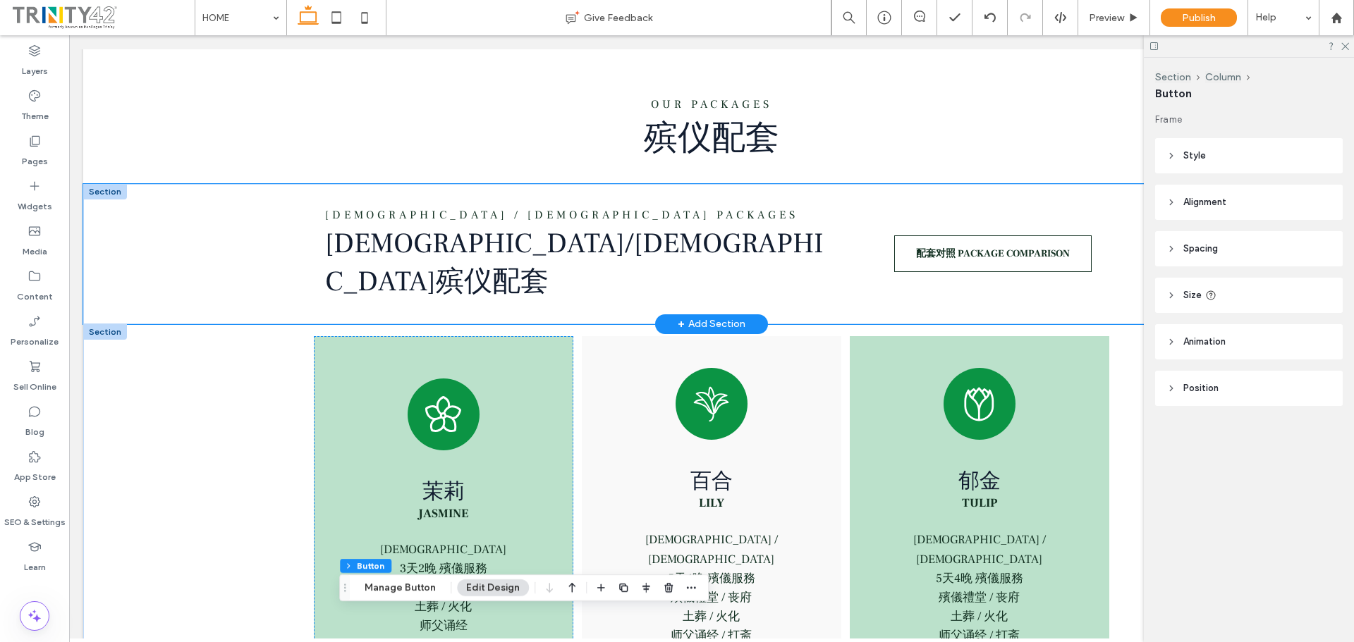
click at [209, 288] on div "Buddhist / Taoist PackageS 佛教/道教殡仪配套 配套对照 PACKAGE COMPARISON" at bounding box center [711, 254] width 1256 height 140
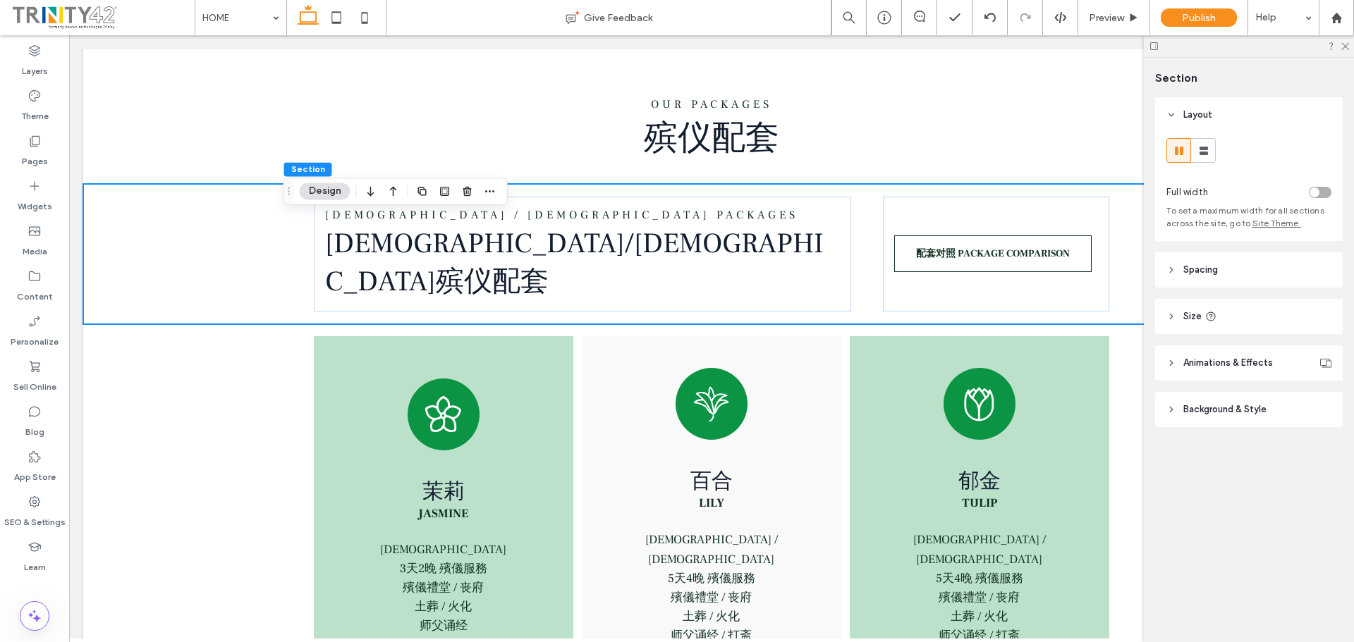
click at [1223, 272] on header "Spacing" at bounding box center [1249, 269] width 188 height 35
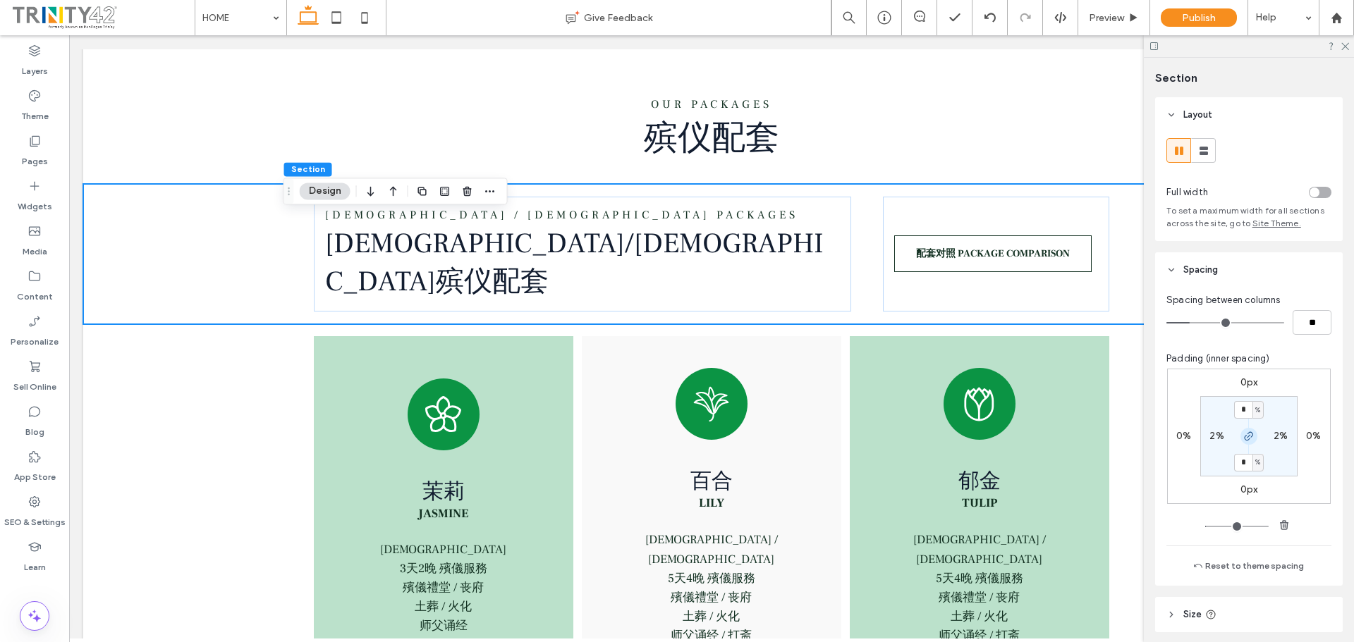
click at [1244, 438] on icon "button" at bounding box center [1248, 436] width 11 height 11
click at [1242, 460] on label "1%" at bounding box center [1248, 462] width 12 height 12
type input "*"
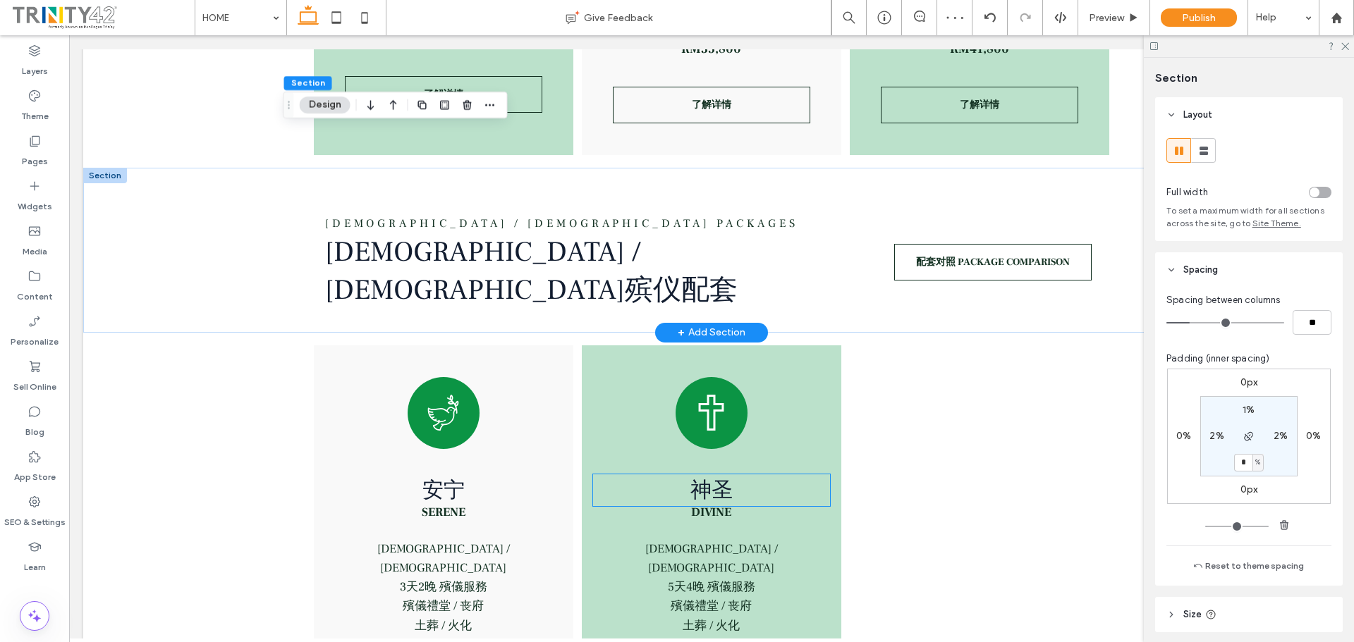
scroll to position [2186, 0]
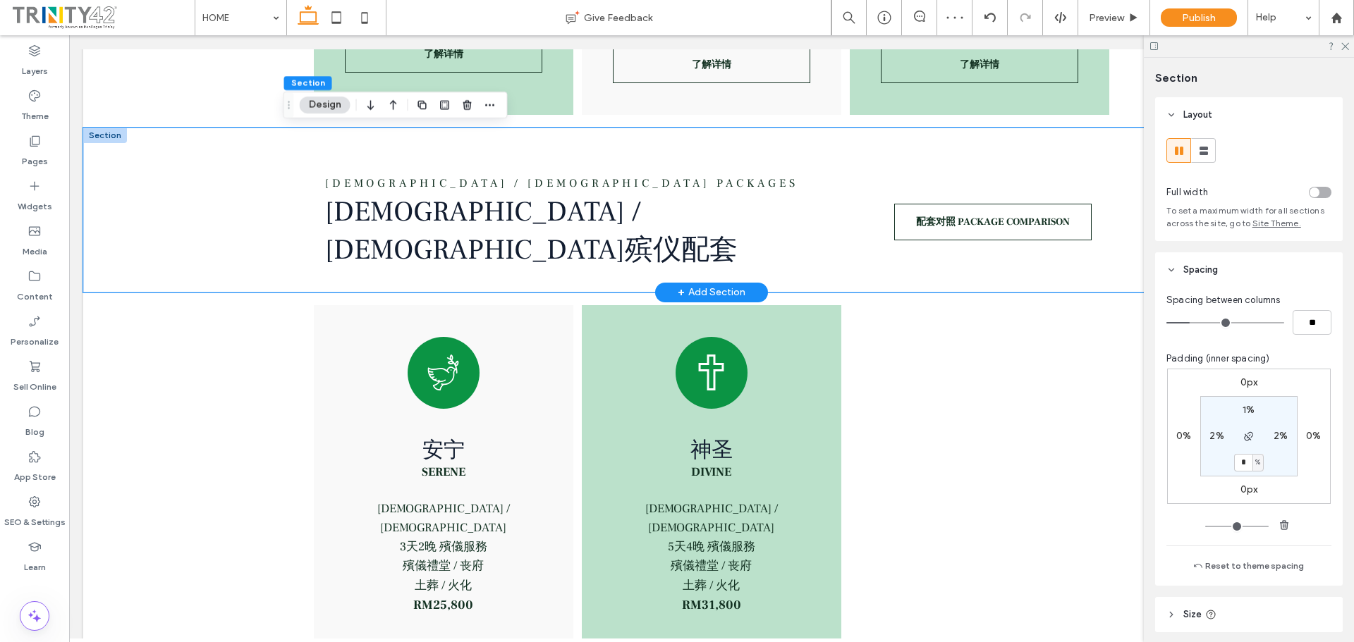
click at [253, 225] on div "[DEMOGRAPHIC_DATA] / [DEMOGRAPHIC_DATA] PackageS [DEMOGRAPHIC_DATA] / [DEMOGRAP…" at bounding box center [711, 210] width 1256 height 165
click at [1247, 434] on icon "button" at bounding box center [1248, 436] width 11 height 11
click at [1245, 457] on label "1%" at bounding box center [1248, 462] width 12 height 12
type input "*"
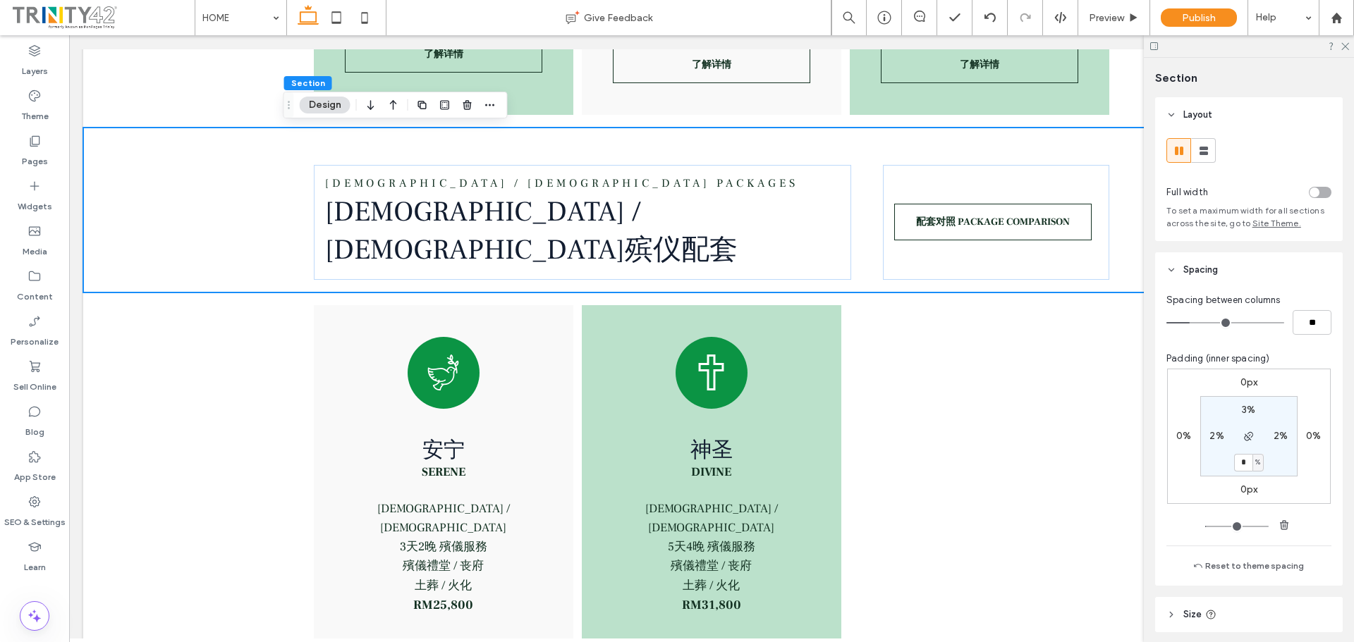
type input "*"
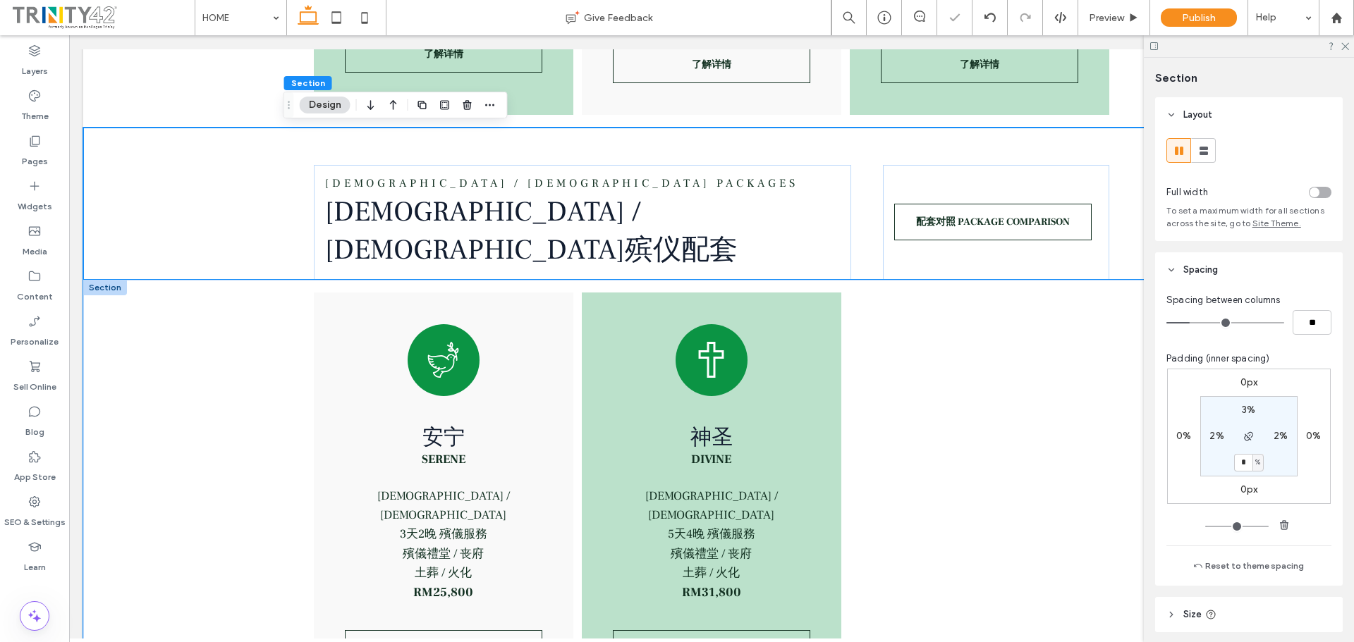
click at [147, 432] on div "安宁 Serene 基督教 / 天主教 3天2晚 殯儀服務 殯儀禮堂 / 丧府 土葬 / 火化 RM25,800 了解详情 神圣 Divine 基督教 / 天…" at bounding box center [711, 527] width 1256 height 494
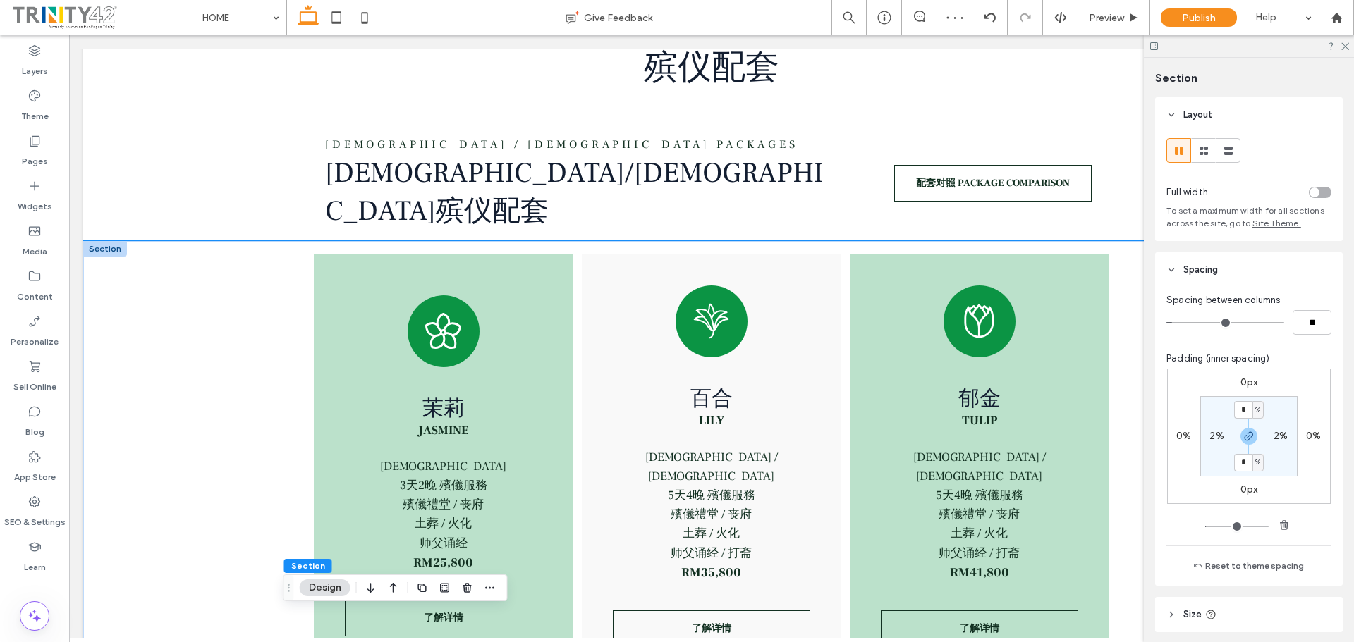
scroll to position [1551, 0]
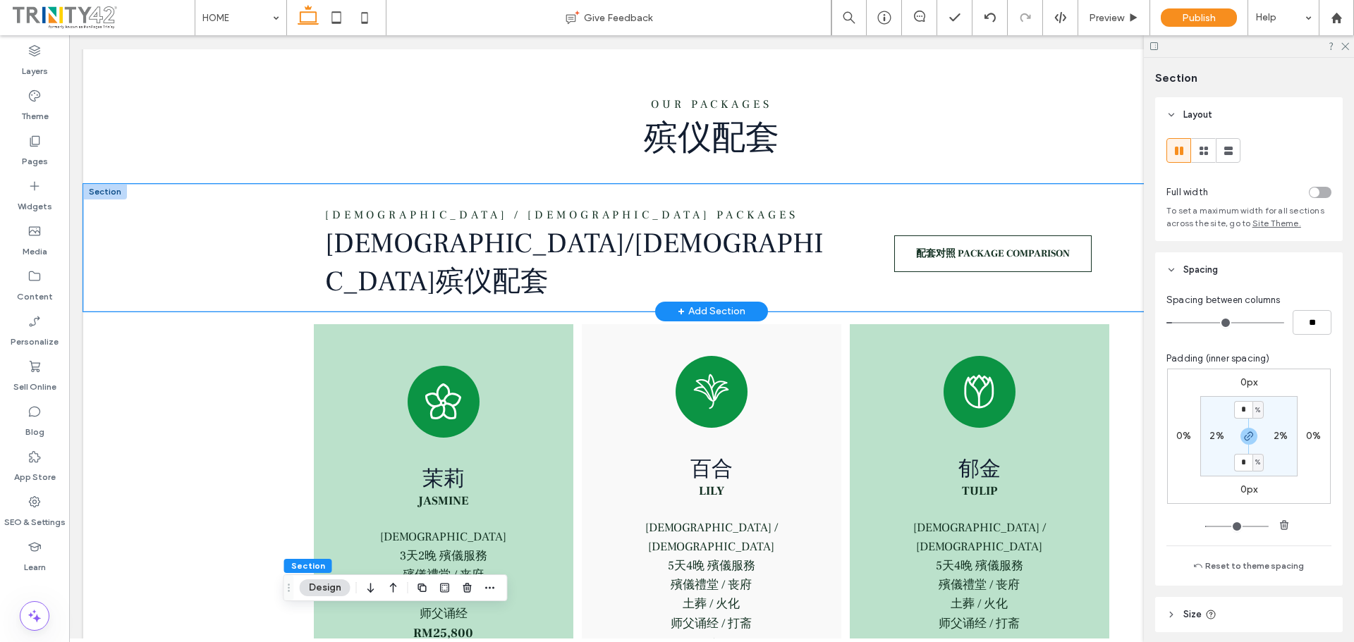
click at [223, 268] on div "Buddhist / Taoist PackageS 佛教/道教殡仪配套 配套对照 PACKAGE COMPARISON" at bounding box center [711, 248] width 1256 height 128
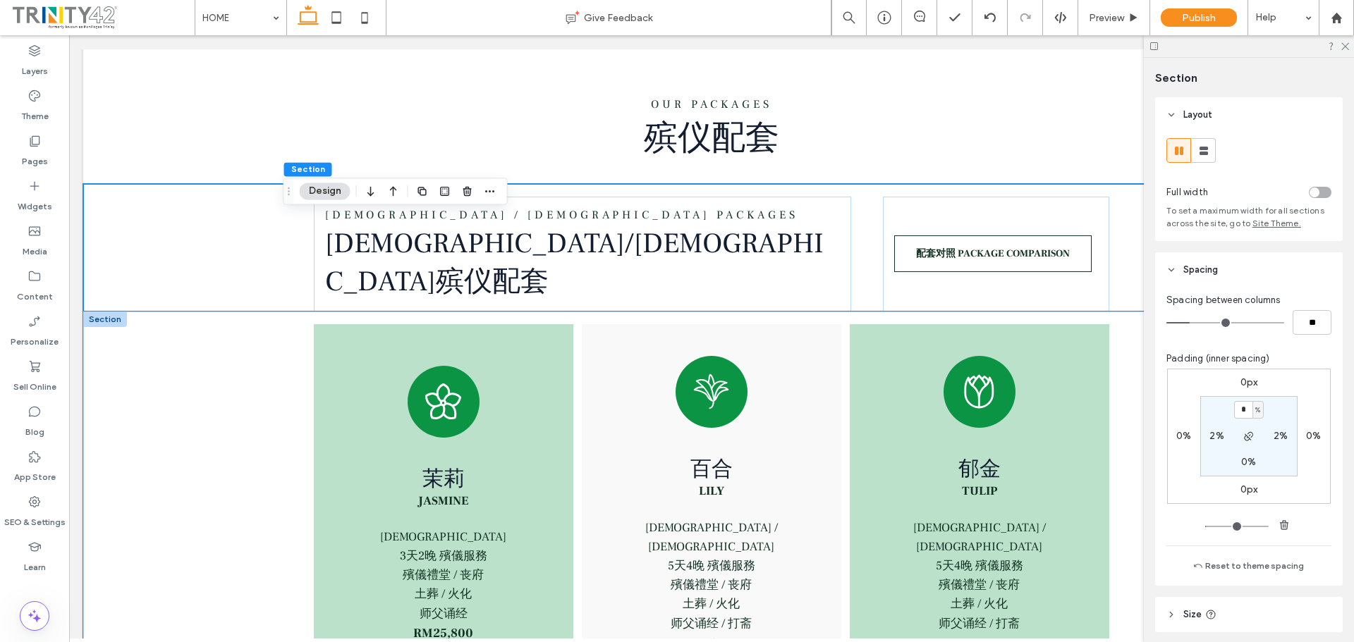
click at [171, 361] on div "[PERSON_NAME] [DEMOGRAPHIC_DATA] 3天2晚 殯儀服務 殯儀禮堂 / 丧府 土葬 / 火化 师父诵经 RM25,800 了解详情…" at bounding box center [711, 537] width 1256 height 451
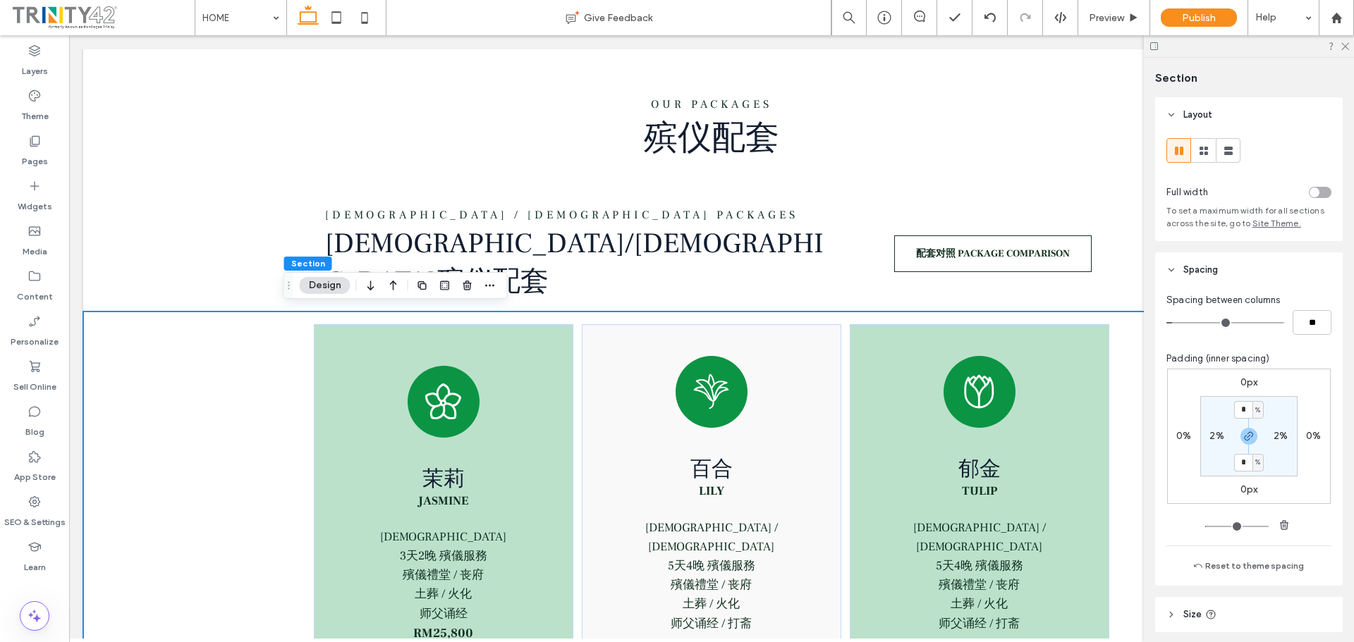
click at [274, 441] on div "[PERSON_NAME] [DEMOGRAPHIC_DATA] 3天2晚 殯儀服務 殯儀禮堂 / 丧府 土葬 / 火化 师父诵经 RM25,800 了解详情…" at bounding box center [711, 537] width 1256 height 451
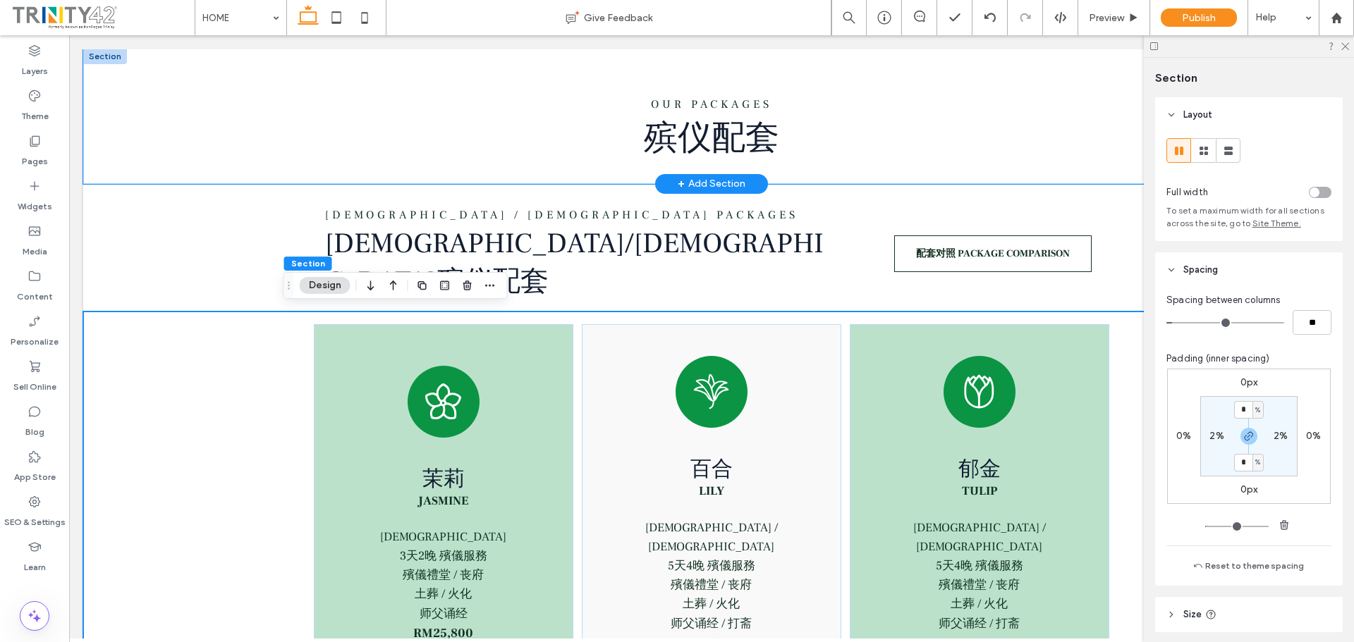
click at [175, 180] on div "Our PackageS 殡仪配套" at bounding box center [711, 116] width 1256 height 135
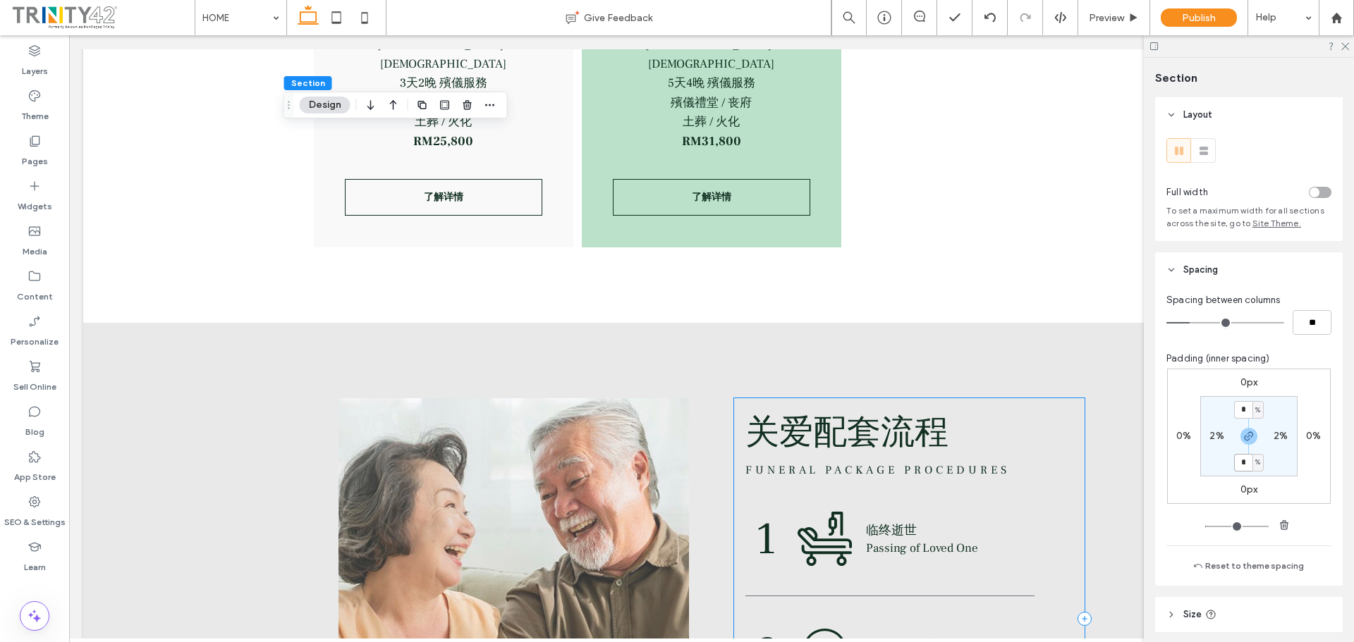
scroll to position [2919, 0]
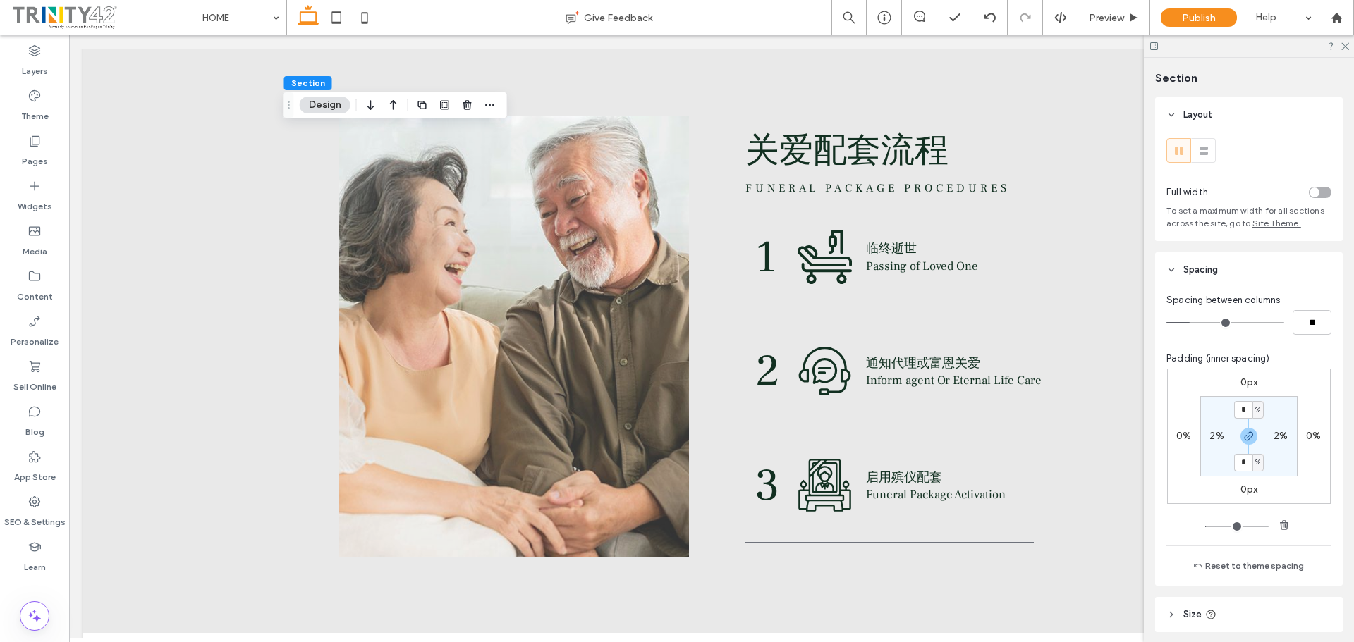
click at [1349, 48] on div at bounding box center [1249, 46] width 210 height 22
click at [1347, 45] on use at bounding box center [1345, 47] width 8 height 8
